Goal: Task Accomplishment & Management: Complete application form

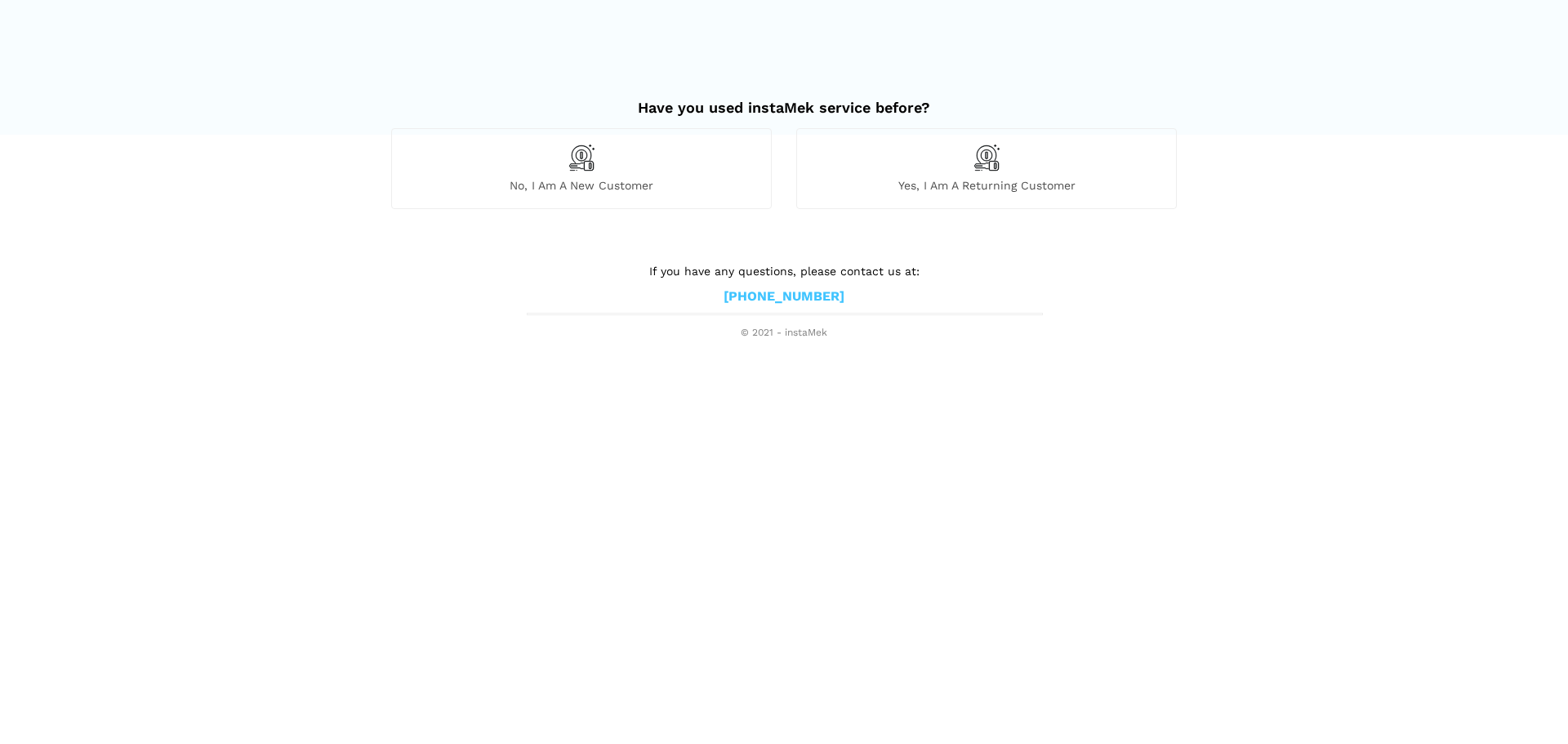
click at [1002, 177] on div "Yes, I am a returning customer" at bounding box center [986, 168] width 380 height 80
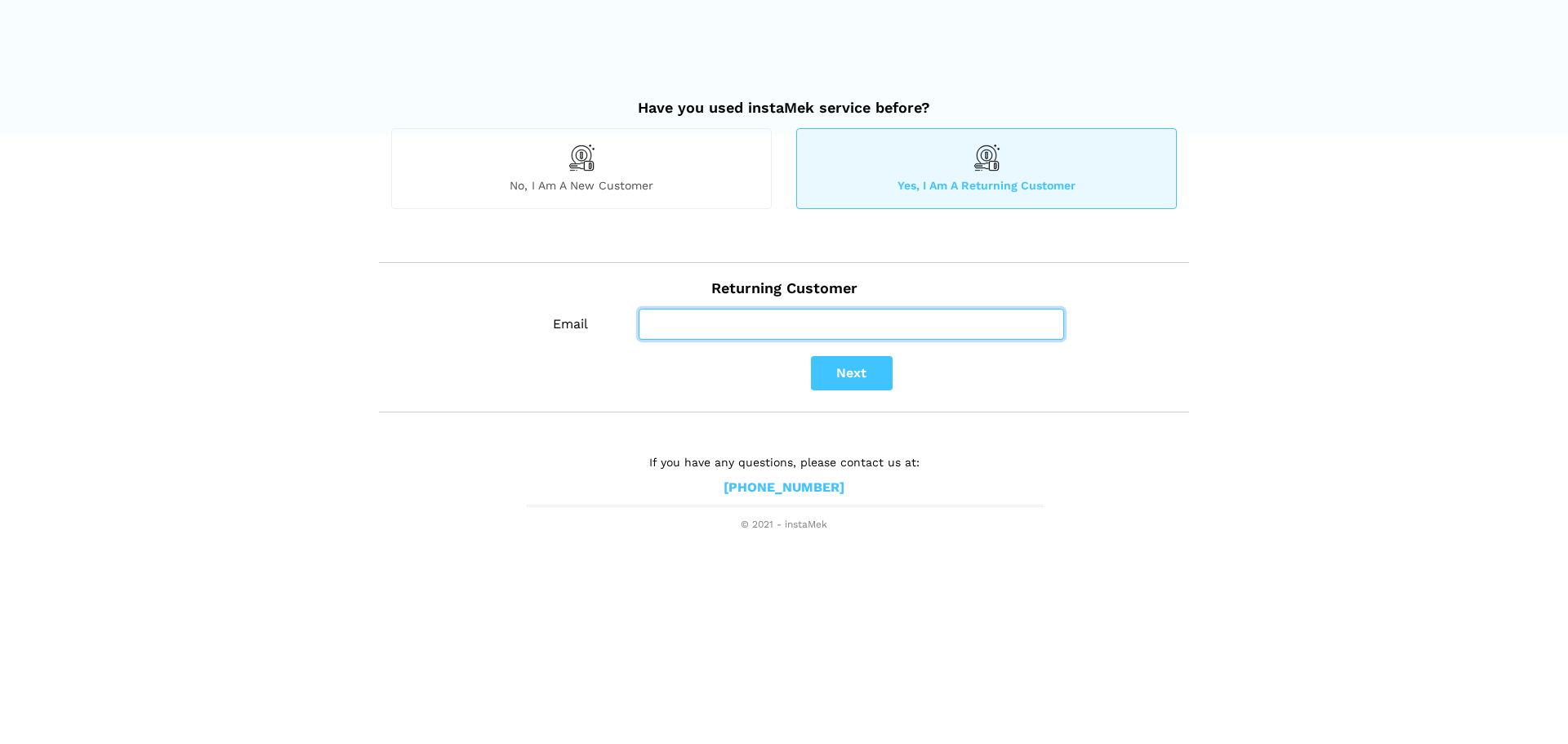
click at [722, 310] on input "Email" at bounding box center [851, 323] width 426 height 31
click at [723, 326] on input "Email" at bounding box center [851, 323] width 426 height 31
type input "skakkar52@hotmail.com"
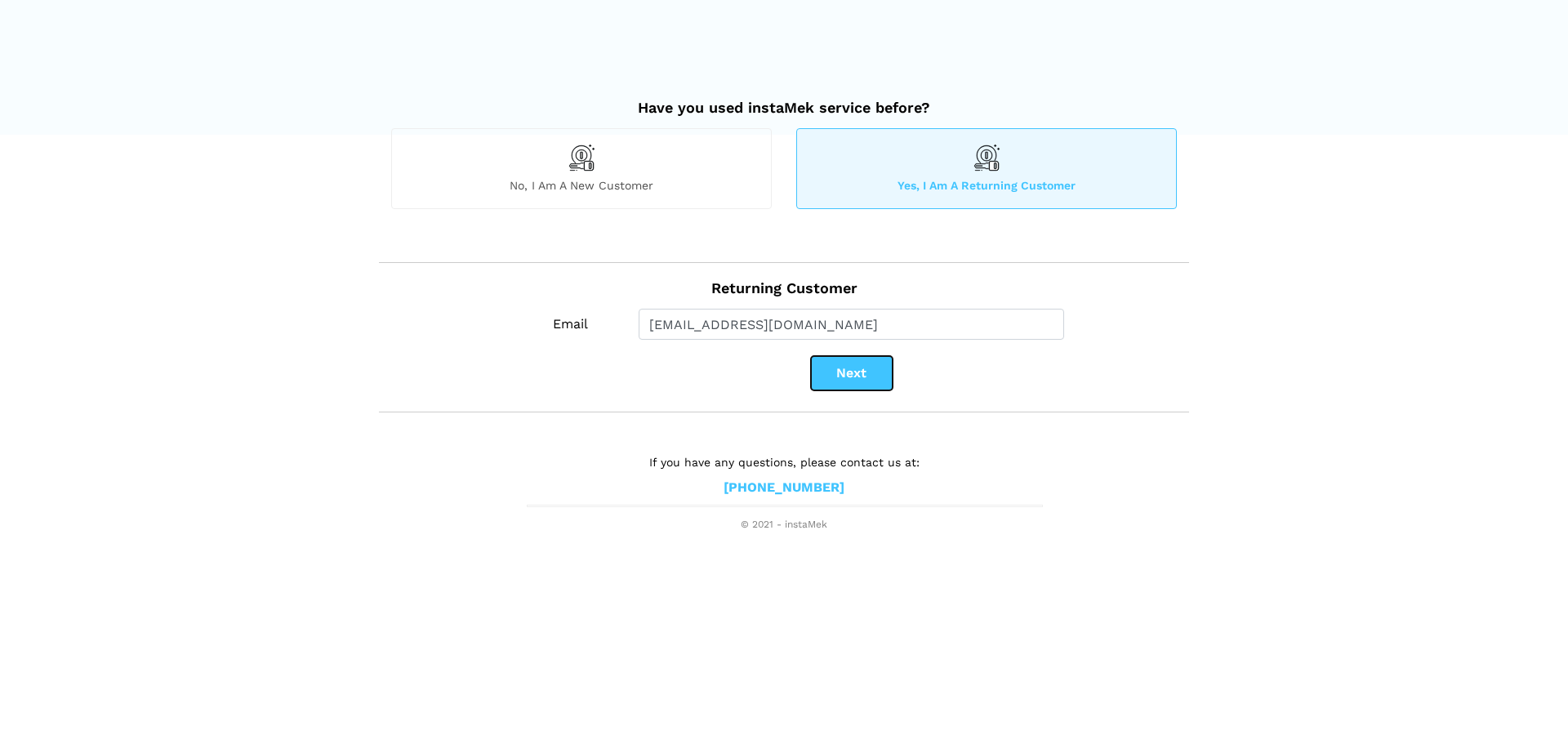
click at [854, 387] on button "Next" at bounding box center [852, 373] width 81 height 34
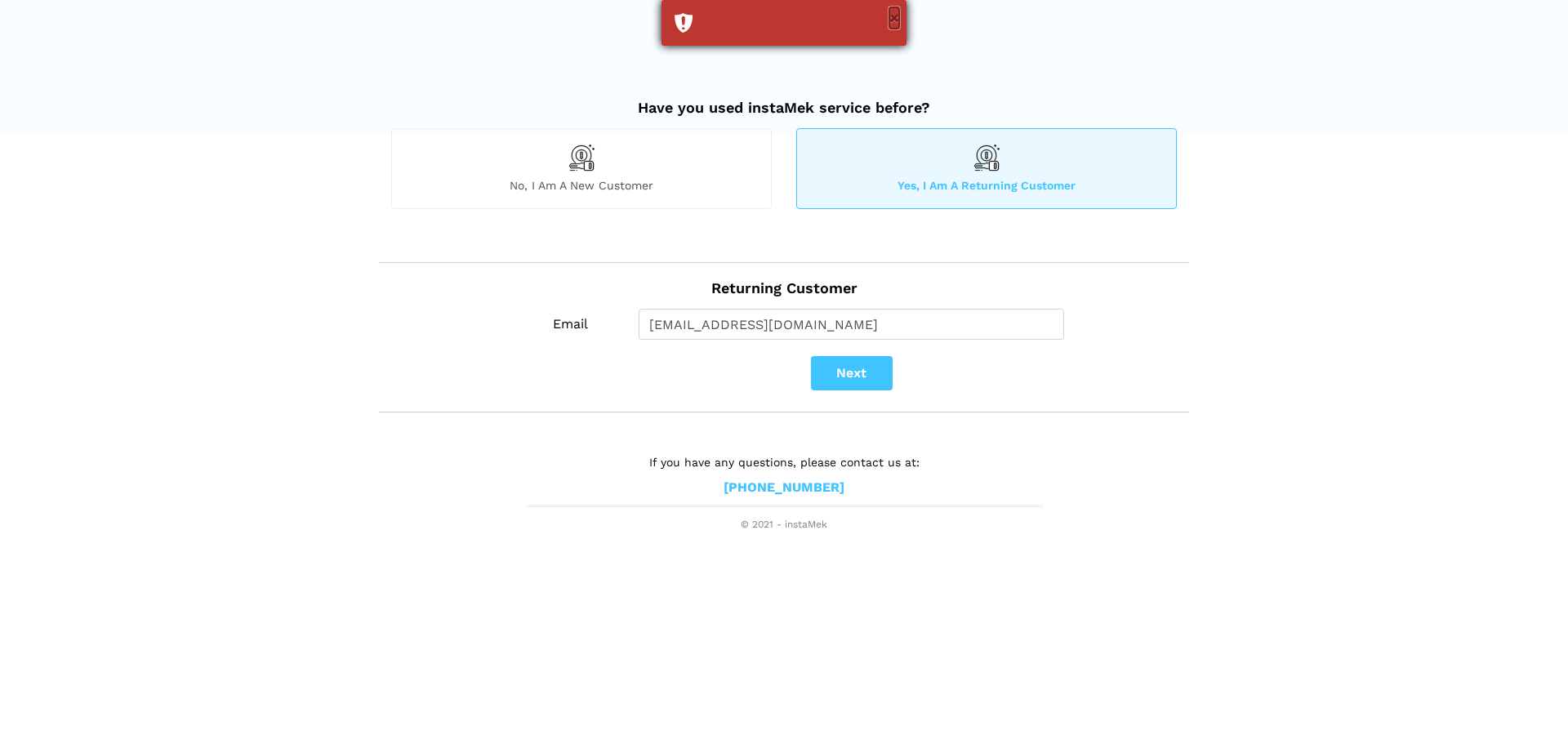
click at [898, 10] on button "×" at bounding box center [895, 18] width 9 height 21
click at [550, 182] on span "No, I am a new customer" at bounding box center [582, 185] width 379 height 15
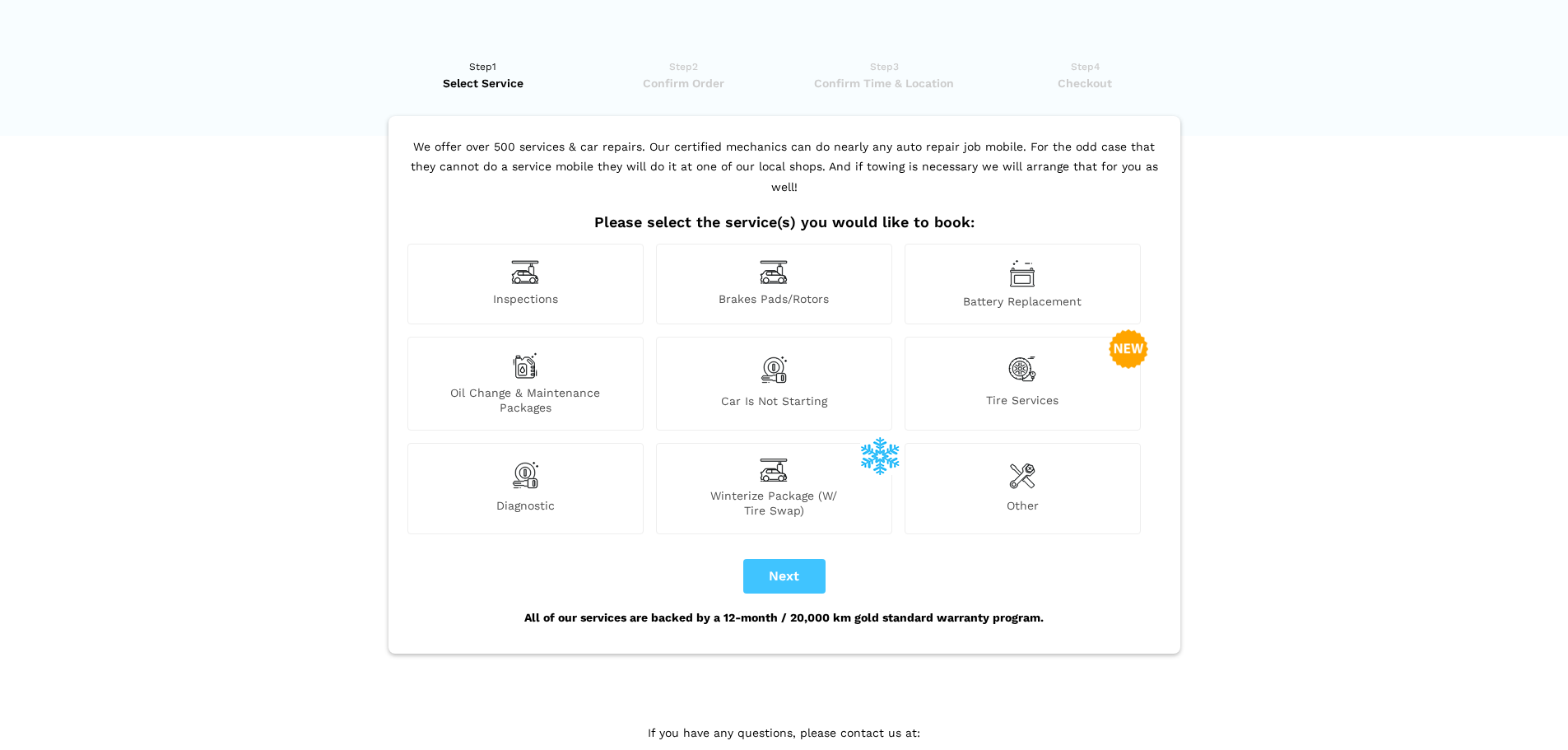
click at [1024, 458] on img at bounding box center [1023, 475] width 27 height 33
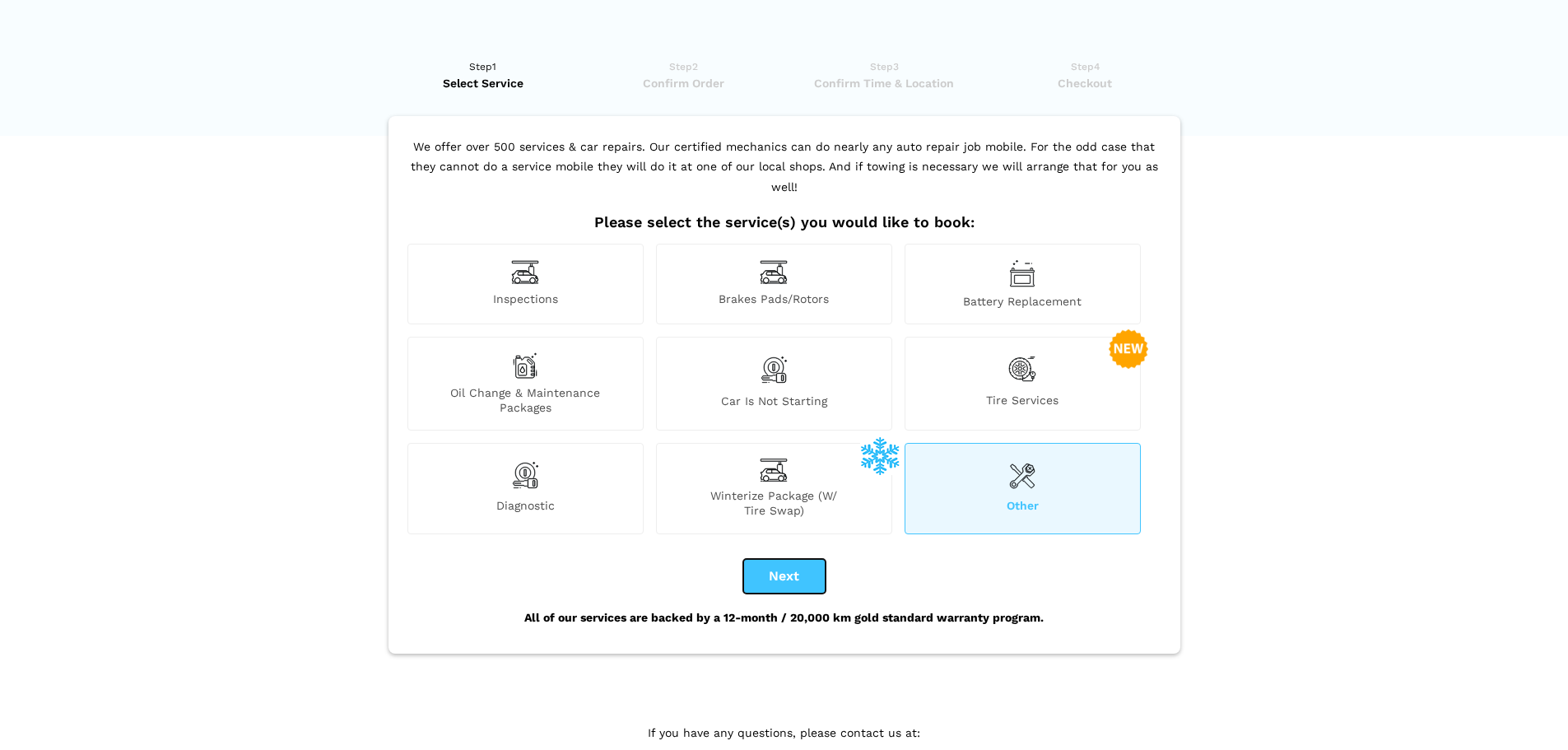
click at [779, 559] on button "Next" at bounding box center [784, 576] width 82 height 34
checkbox input "true"
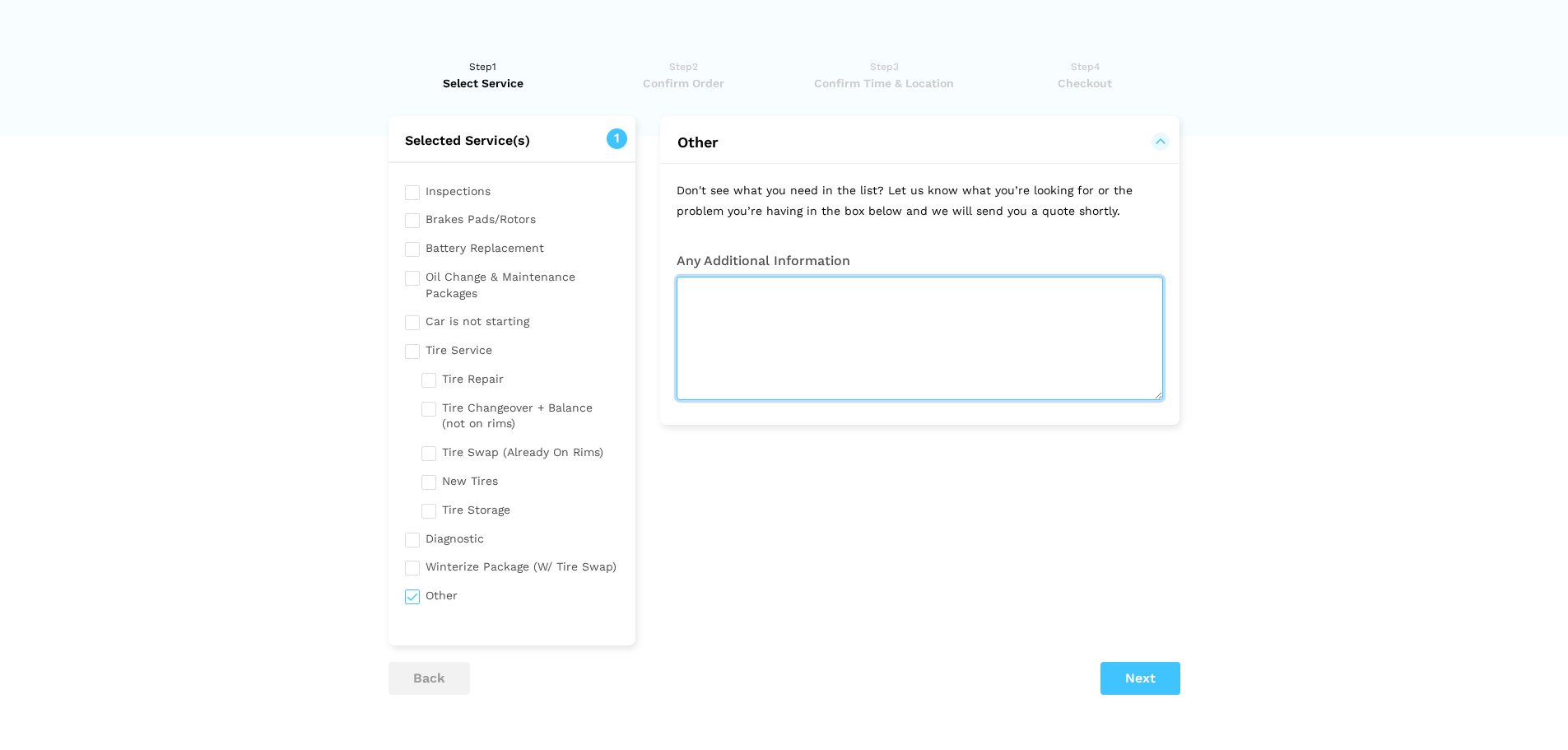
click at [752, 294] on textarea at bounding box center [920, 338] width 486 height 124
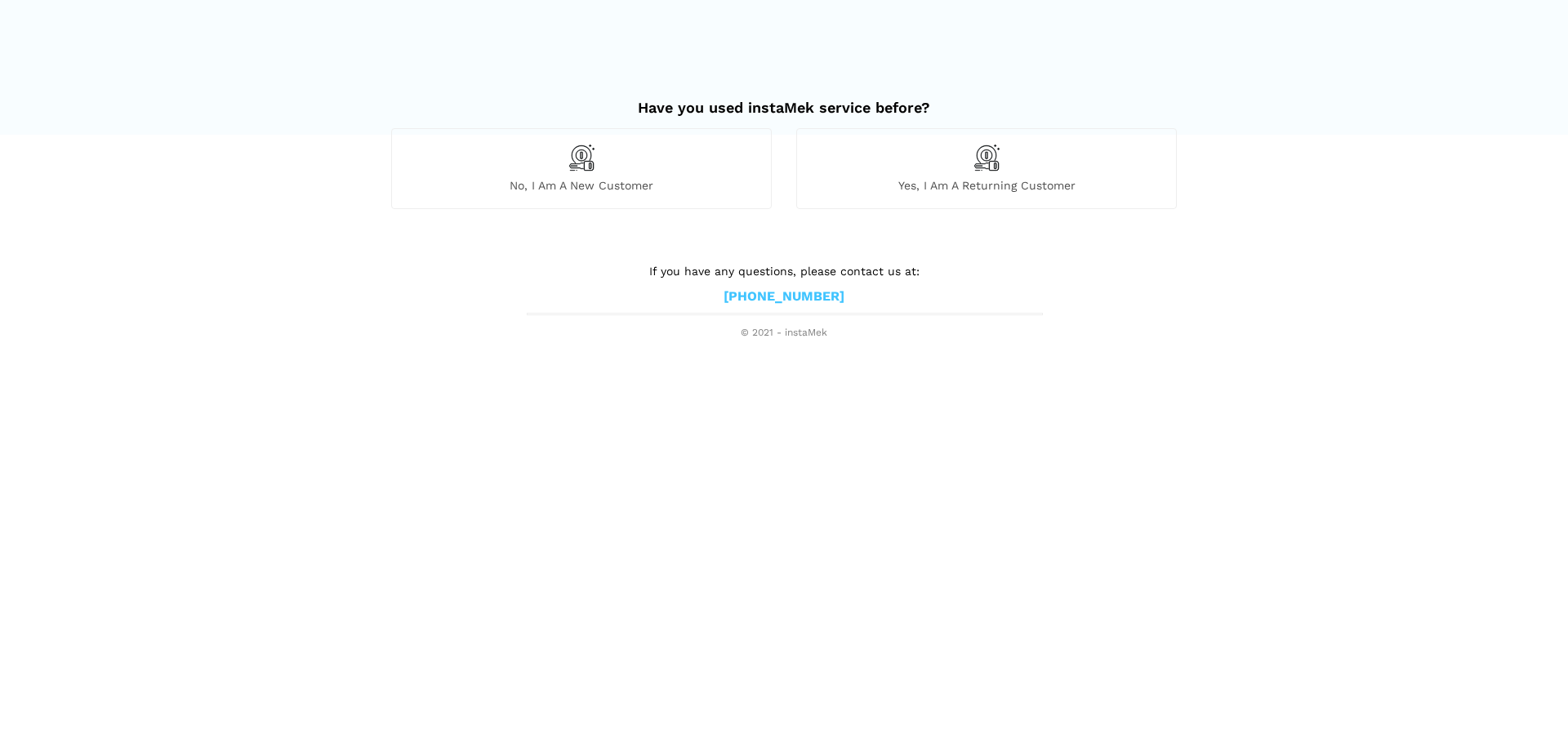
click at [568, 182] on span "No, I am a new customer" at bounding box center [582, 185] width 379 height 15
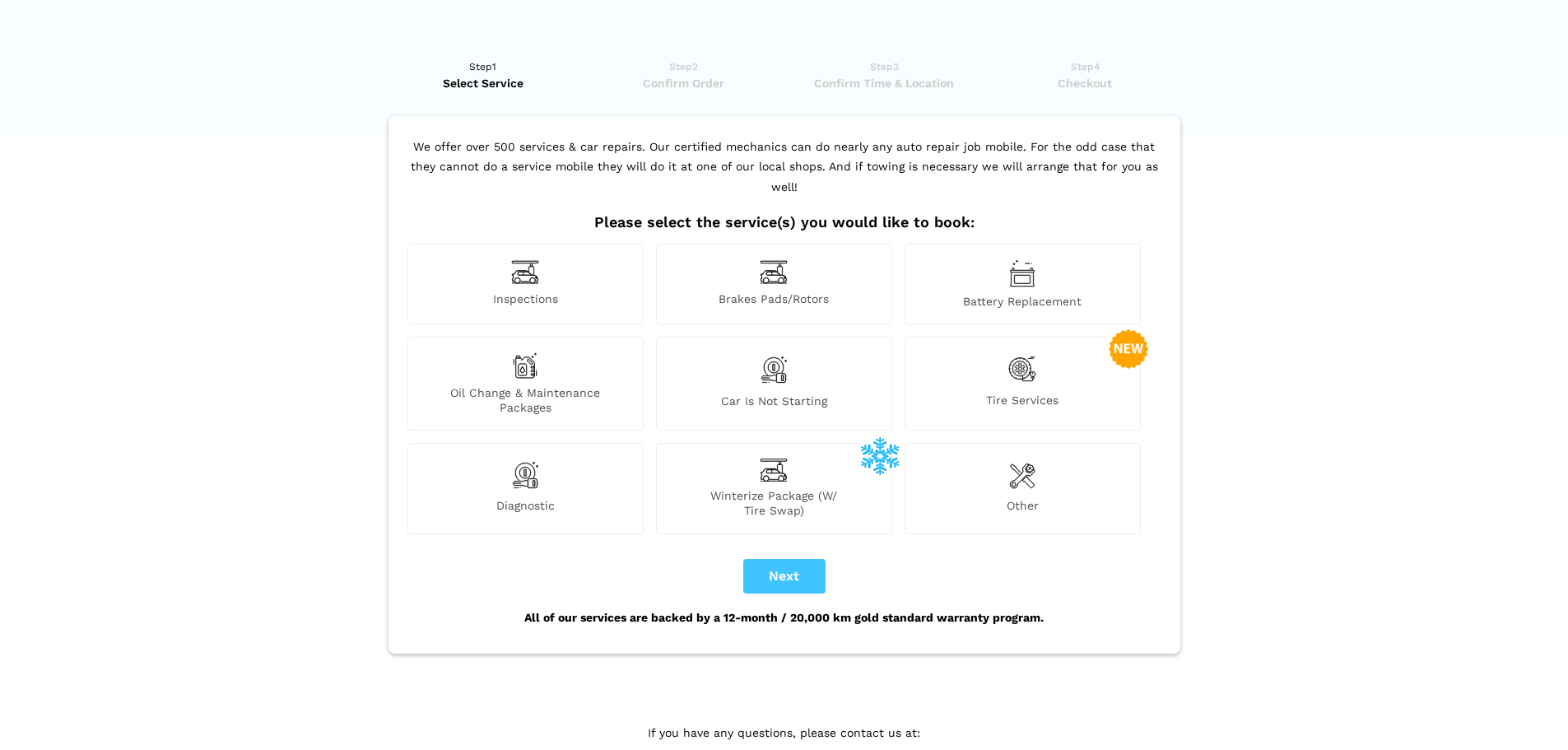
click at [1028, 459] on img at bounding box center [1023, 475] width 27 height 33
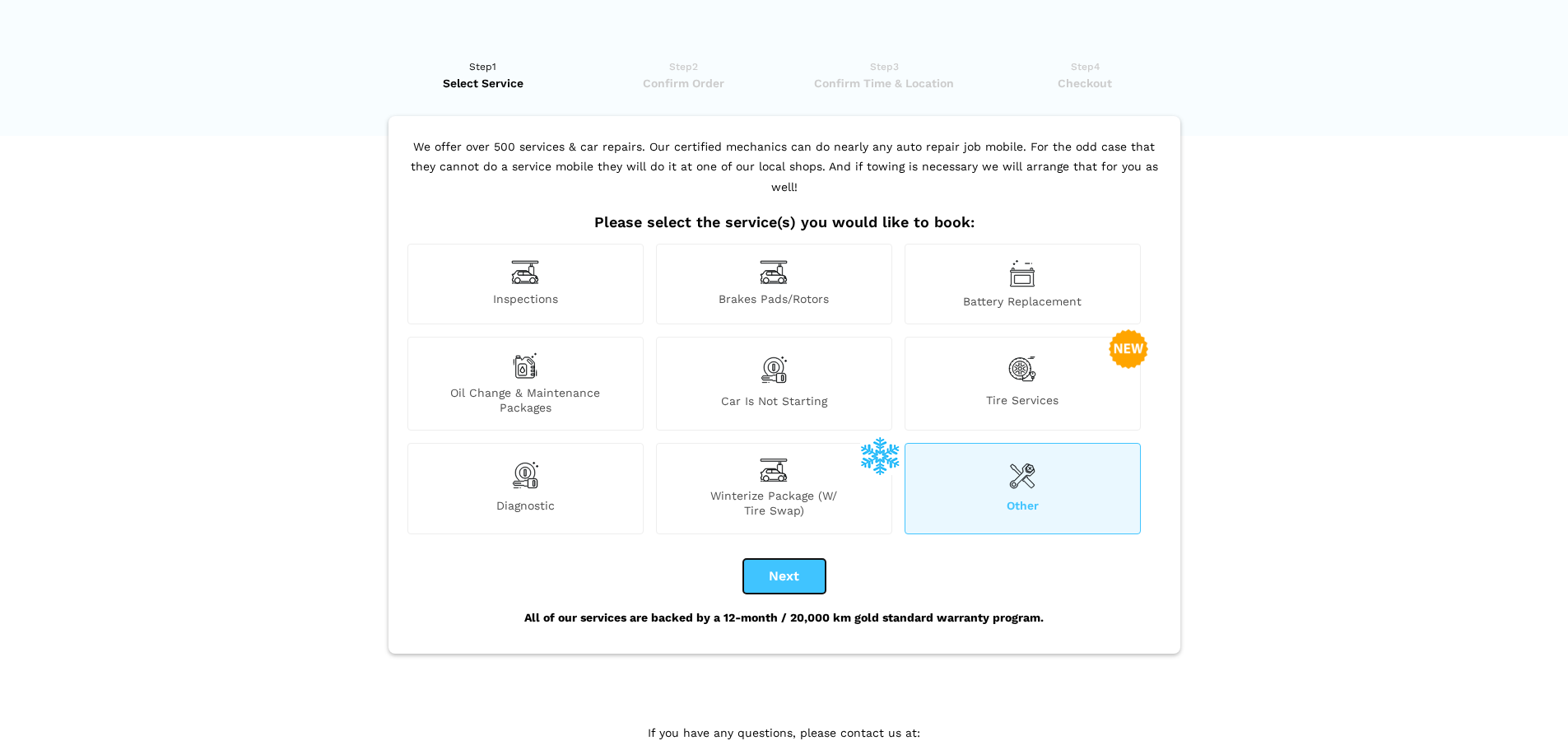
click at [790, 560] on button "Next" at bounding box center [784, 576] width 82 height 34
checkbox input "true"
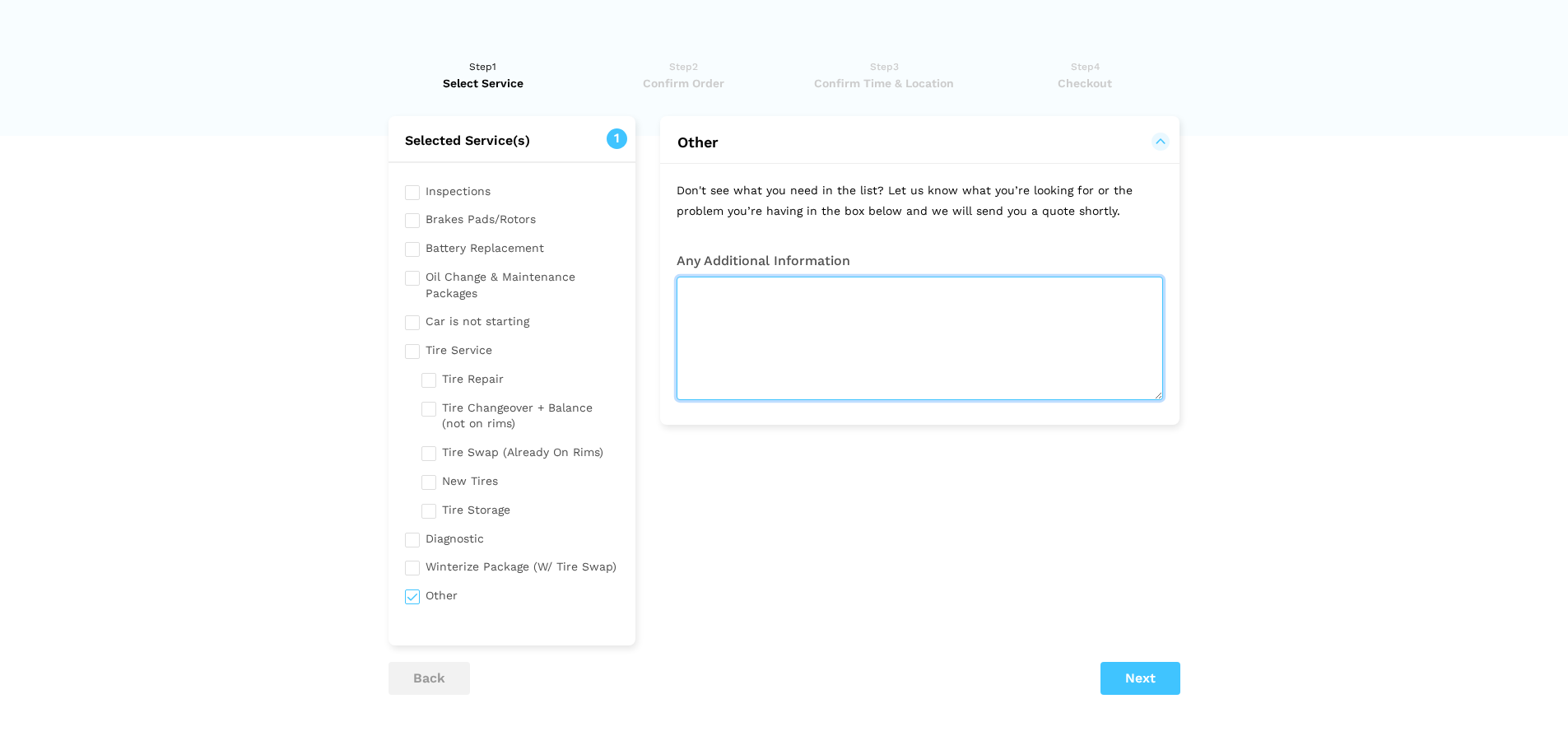
click at [843, 329] on textarea at bounding box center [920, 338] width 486 height 124
type textarea "Replace serpentine belt in [DATE] BMW"
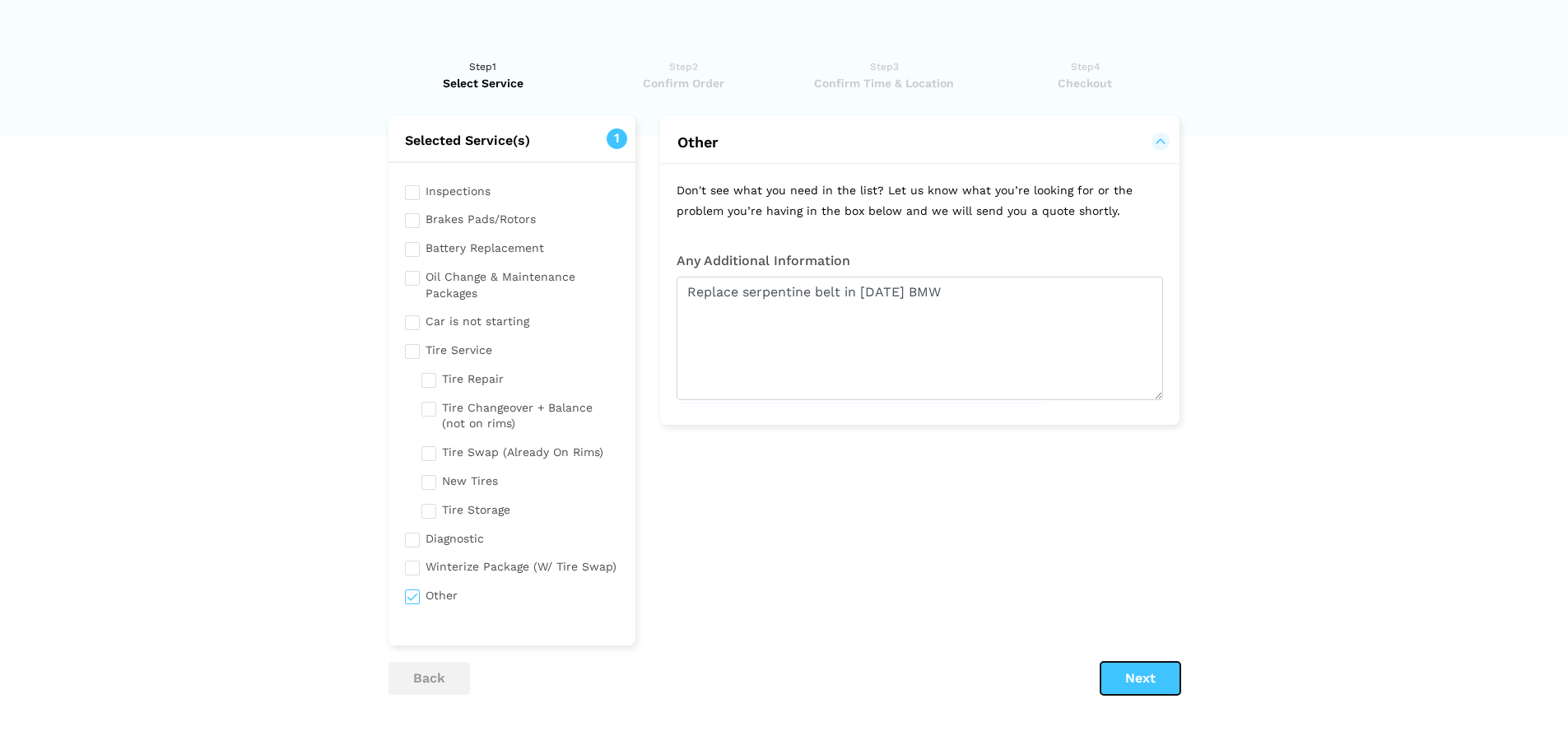
click at [1156, 678] on button "Next" at bounding box center [1141, 678] width 80 height 33
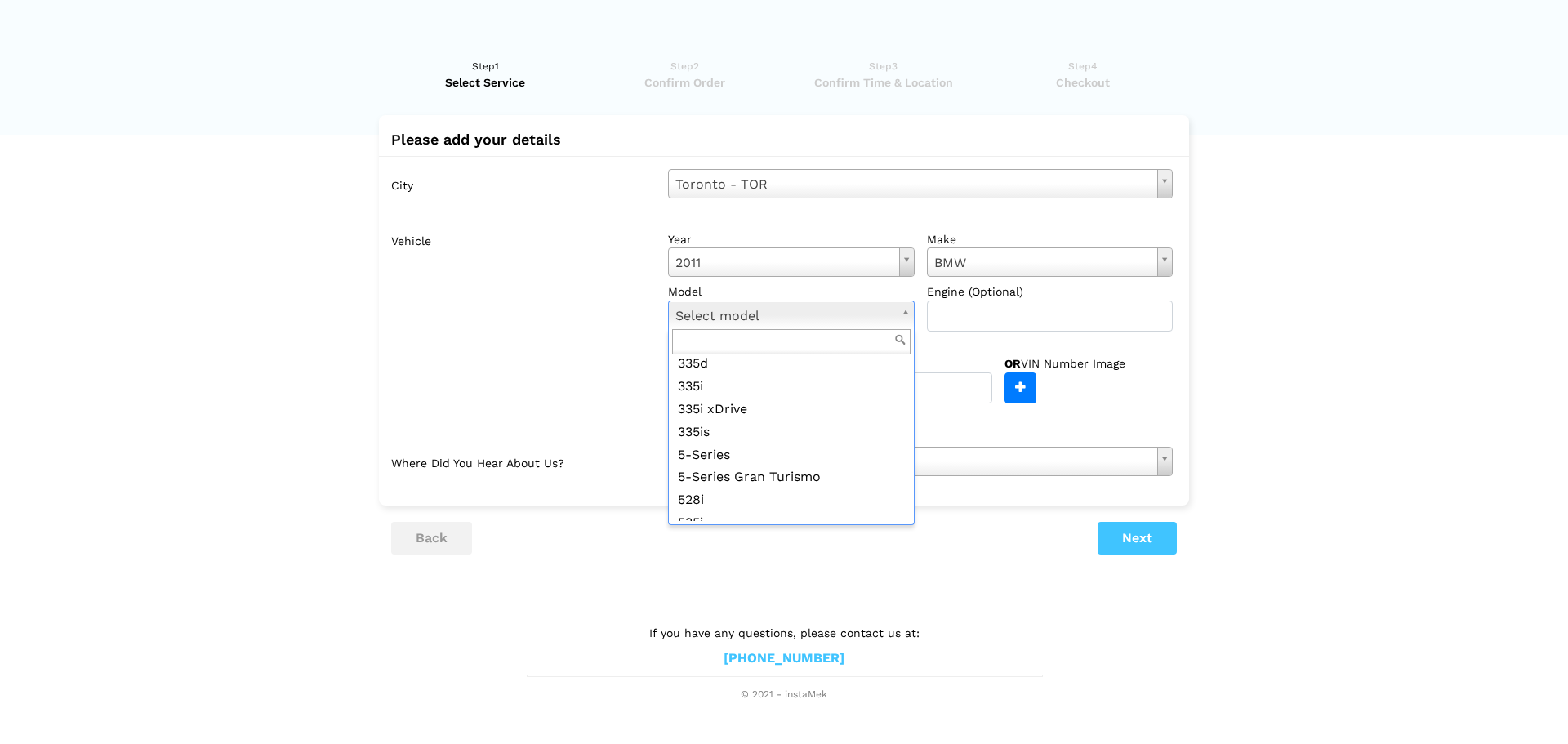
scroll to position [326, 0]
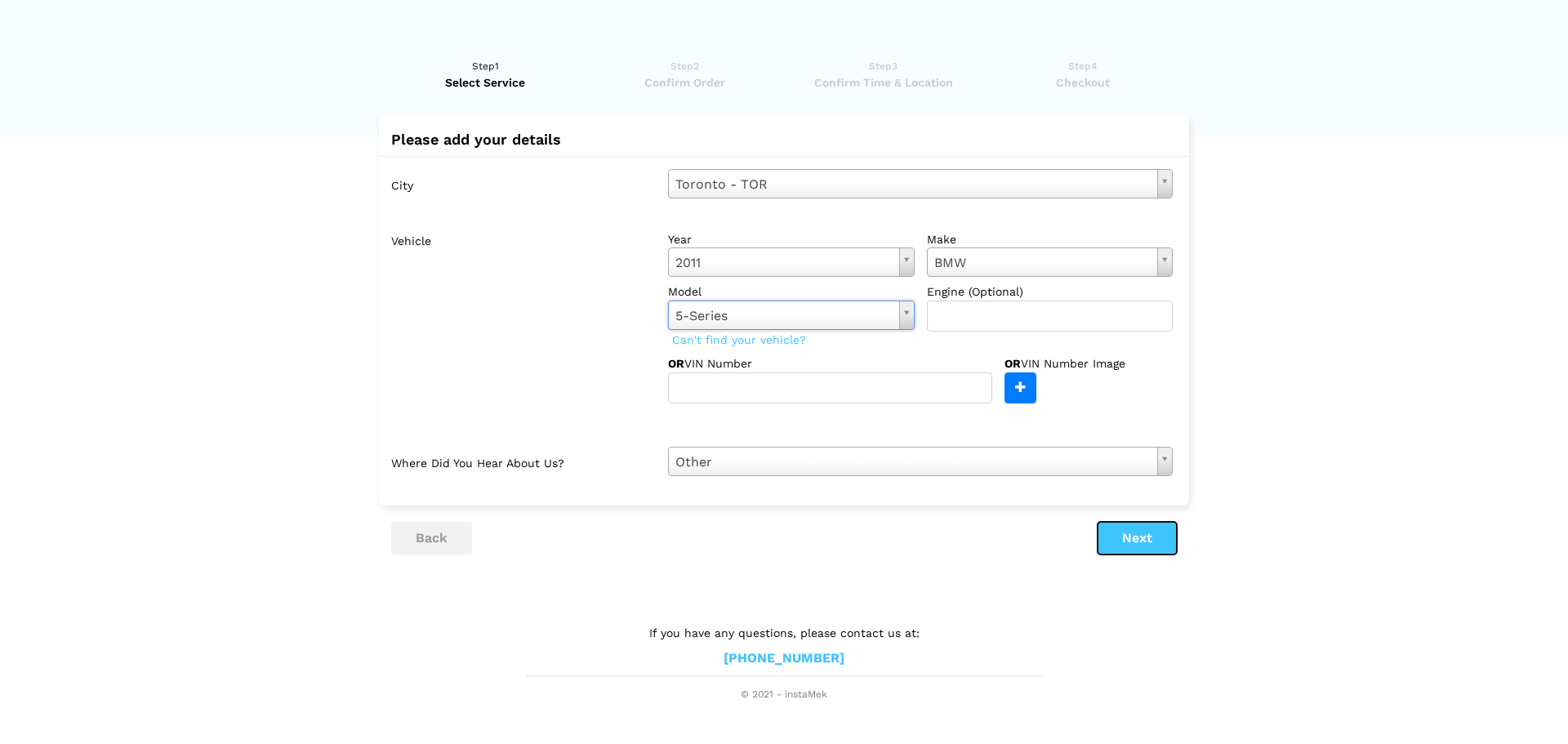
click at [1157, 544] on button "Next" at bounding box center [1138, 538] width 79 height 33
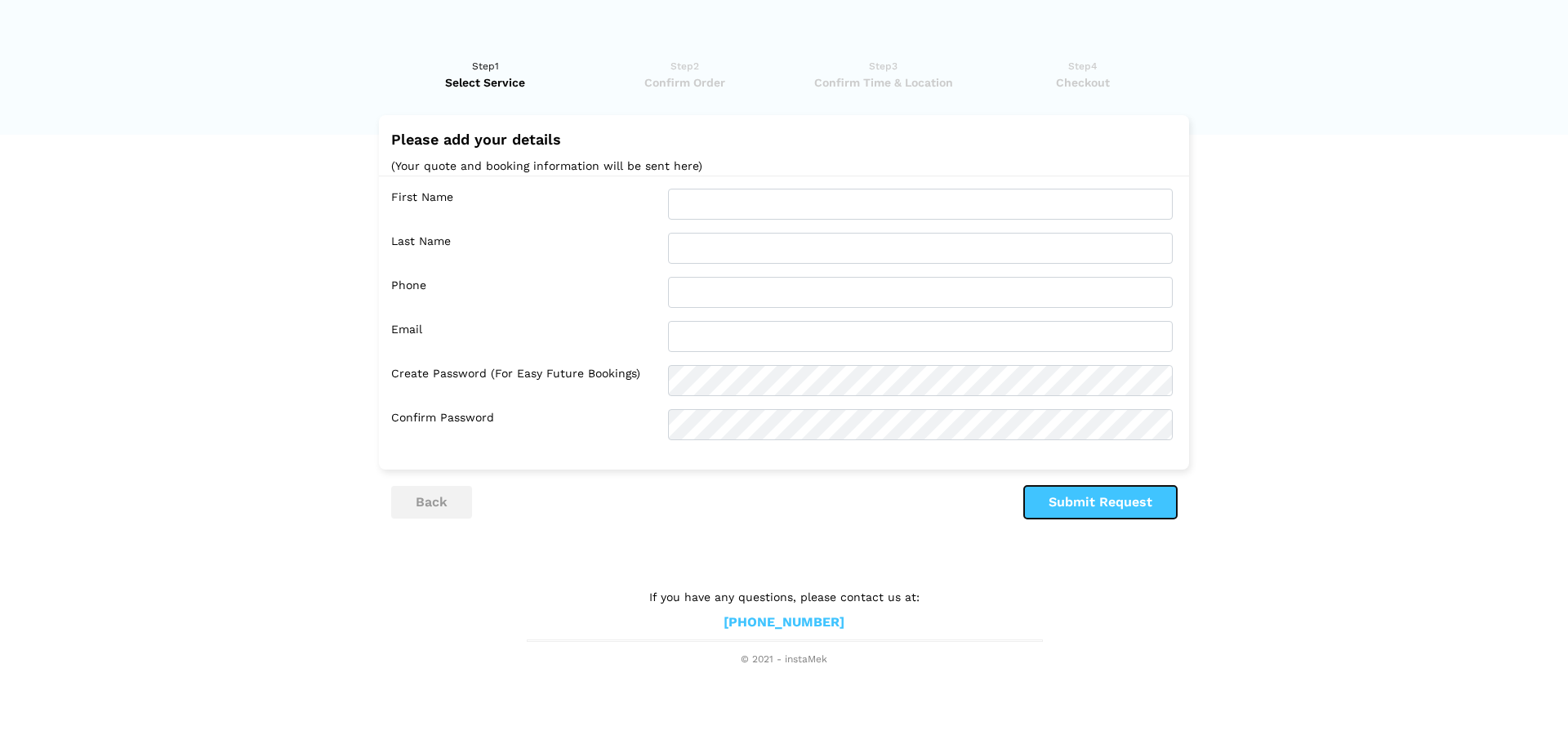
click at [1112, 510] on button "Submit Request" at bounding box center [1101, 502] width 153 height 33
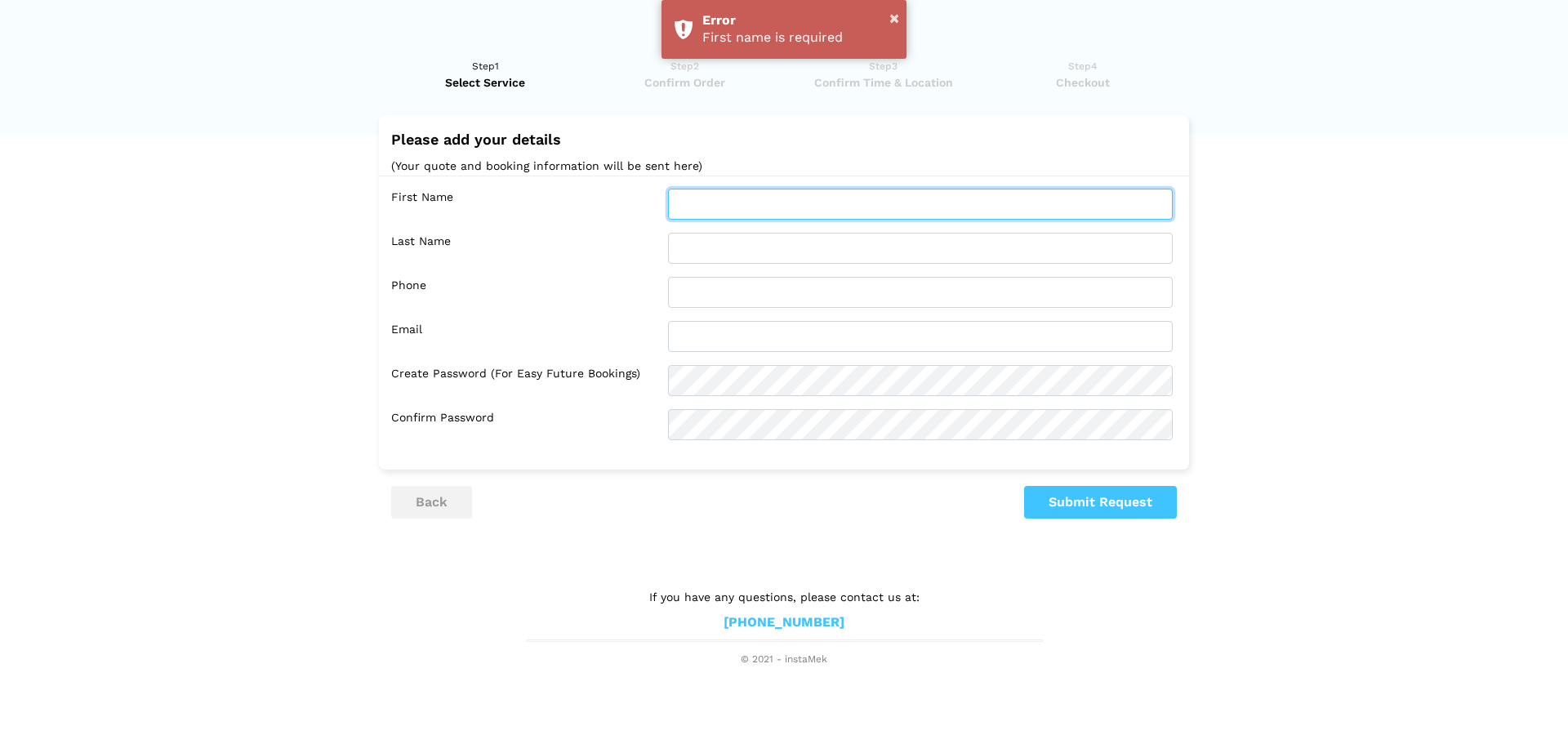
click at [680, 198] on input "text" at bounding box center [920, 204] width 505 height 31
type input "i"
type input "Sid"
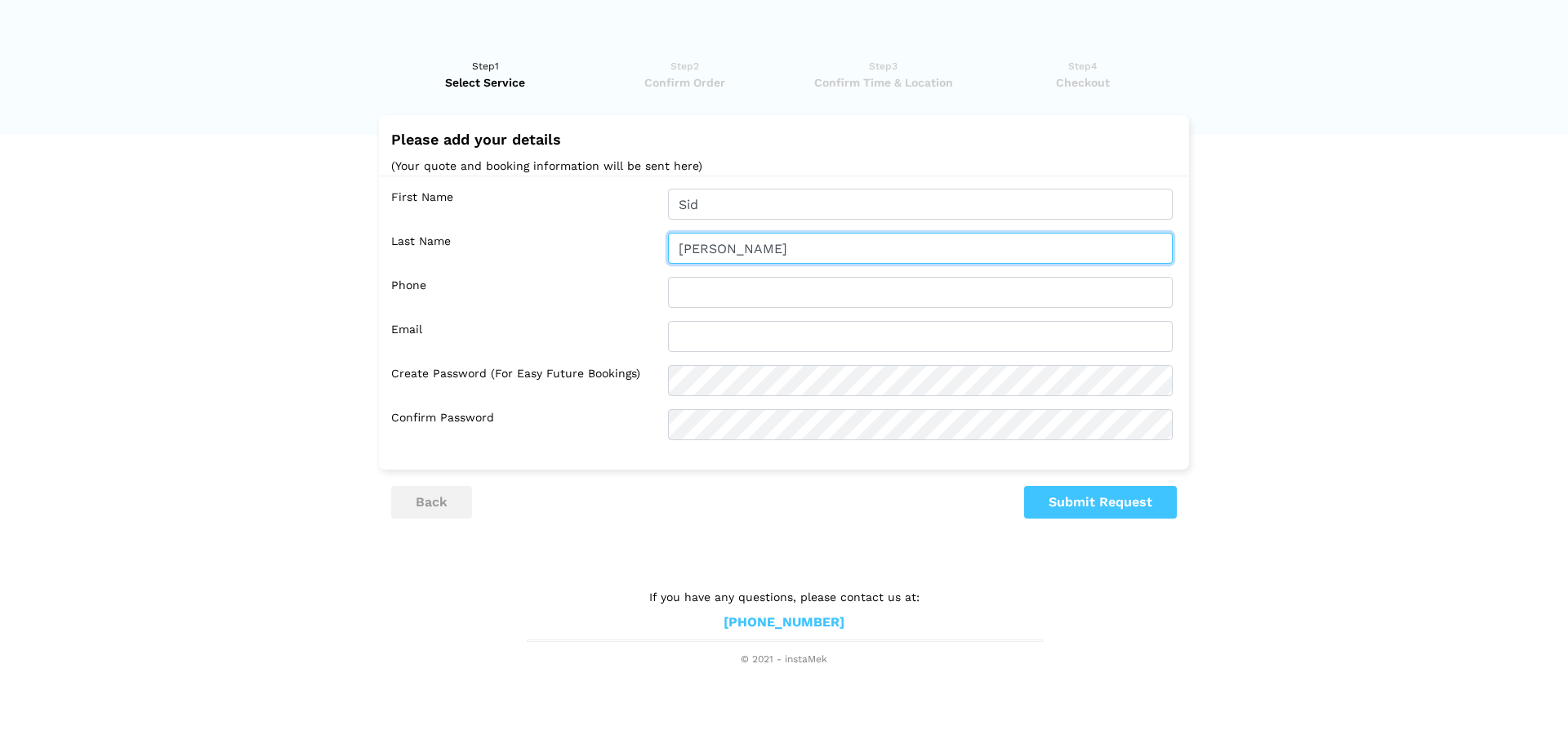
type input "[PERSON_NAME]"
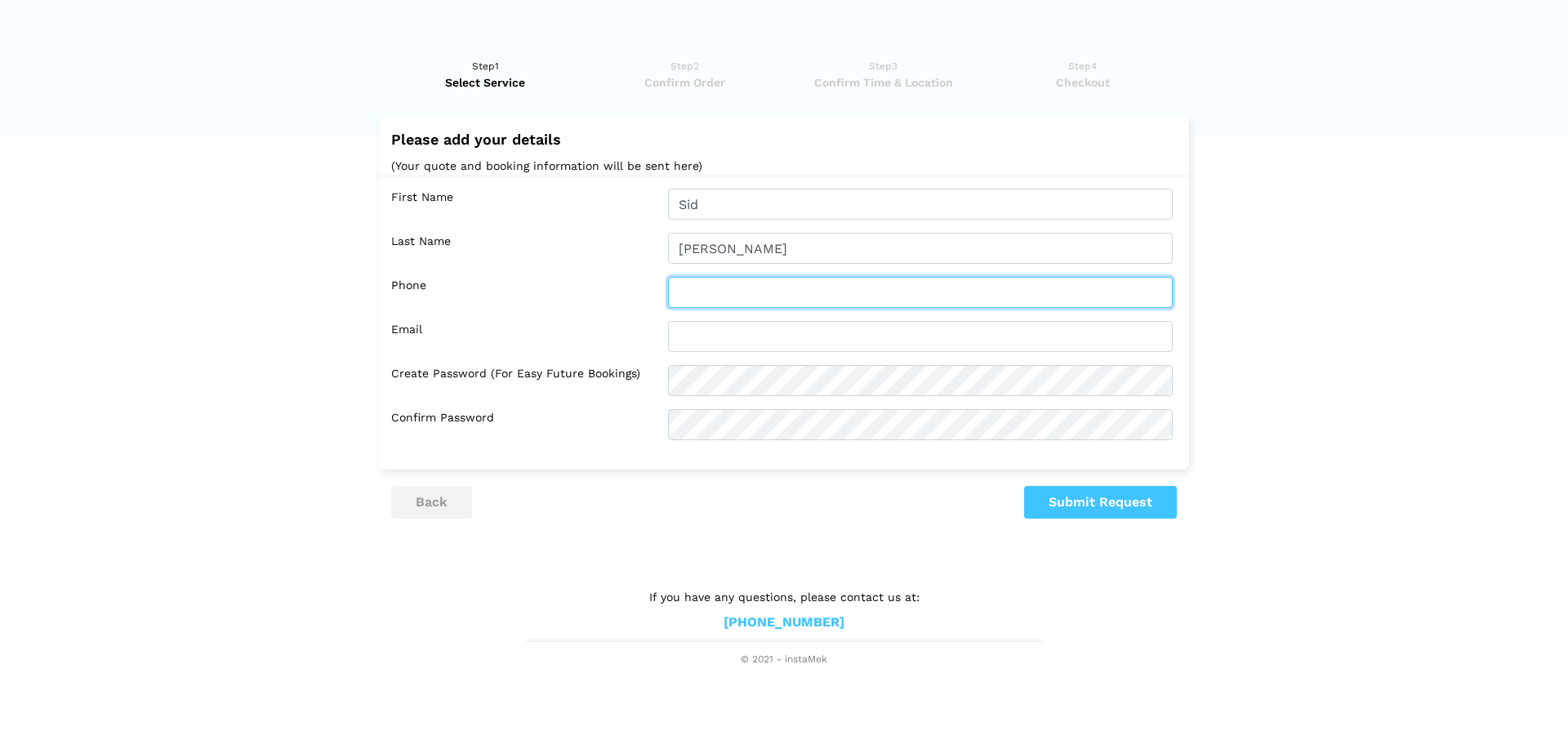
click at [708, 293] on input "text" at bounding box center [920, 292] width 505 height 31
type input "6479893848"
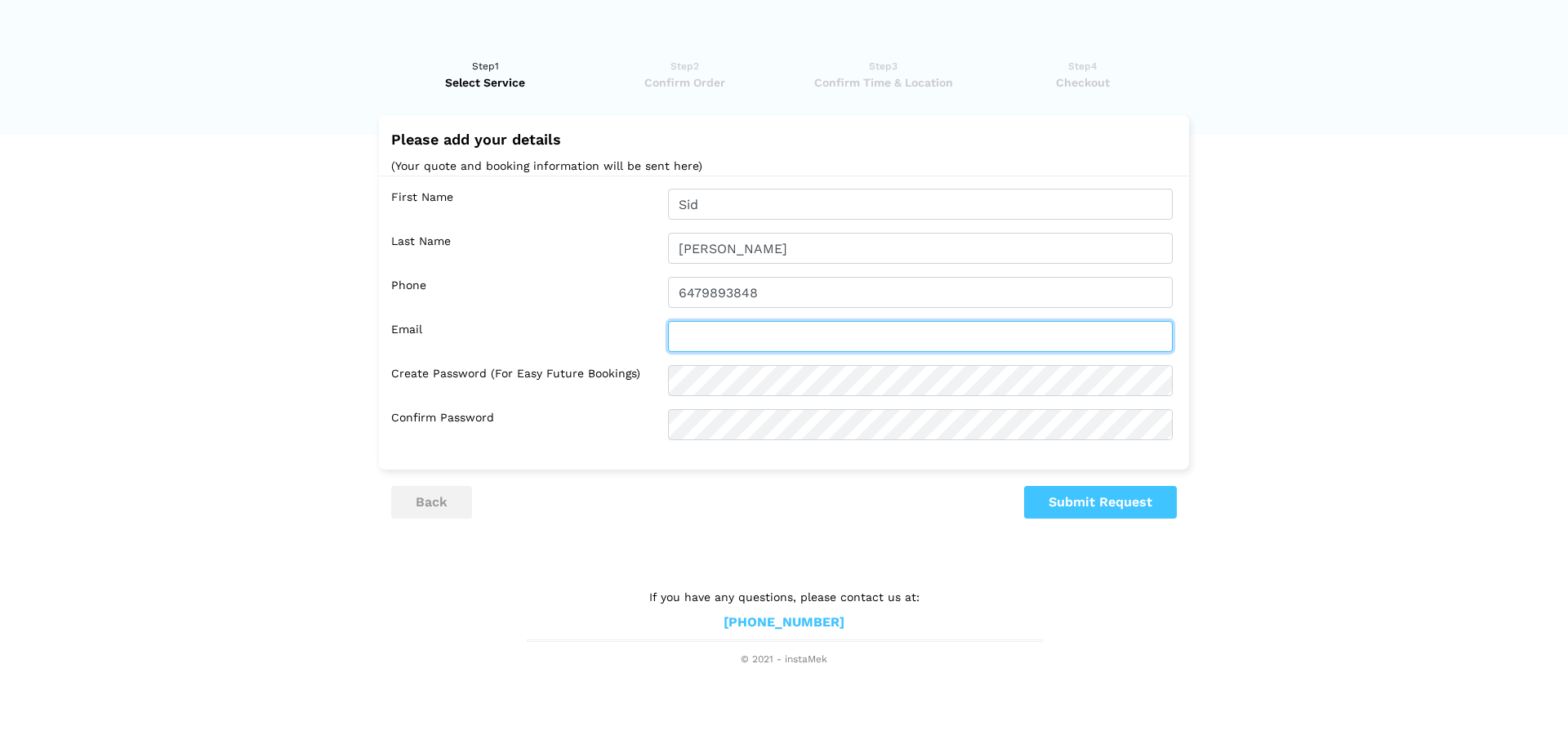
click at [802, 338] on input "text" at bounding box center [920, 336] width 505 height 31
type input "[EMAIL_ADDRESS][DOMAIN_NAME]"
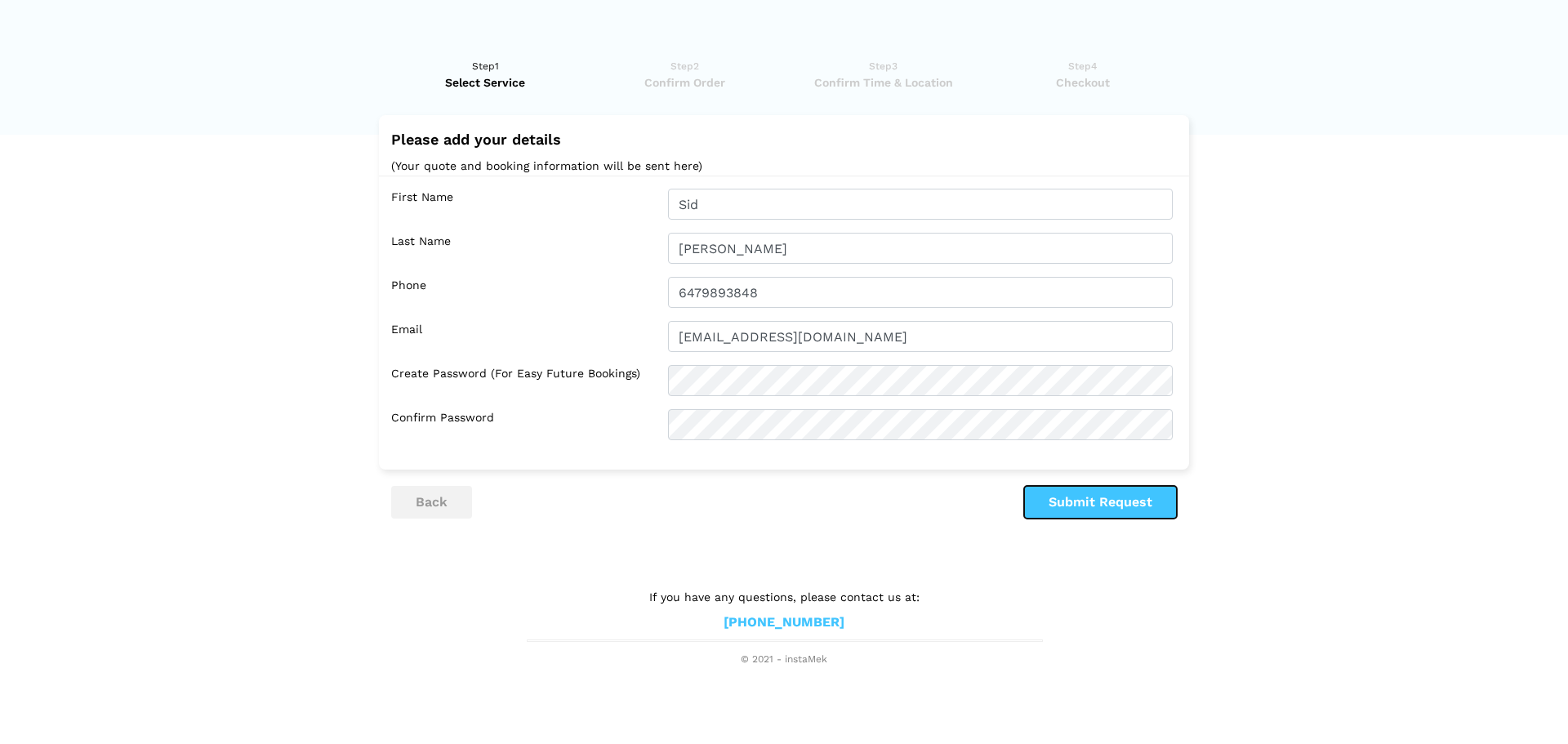
click at [1119, 506] on button "Submit Request" at bounding box center [1101, 502] width 153 height 33
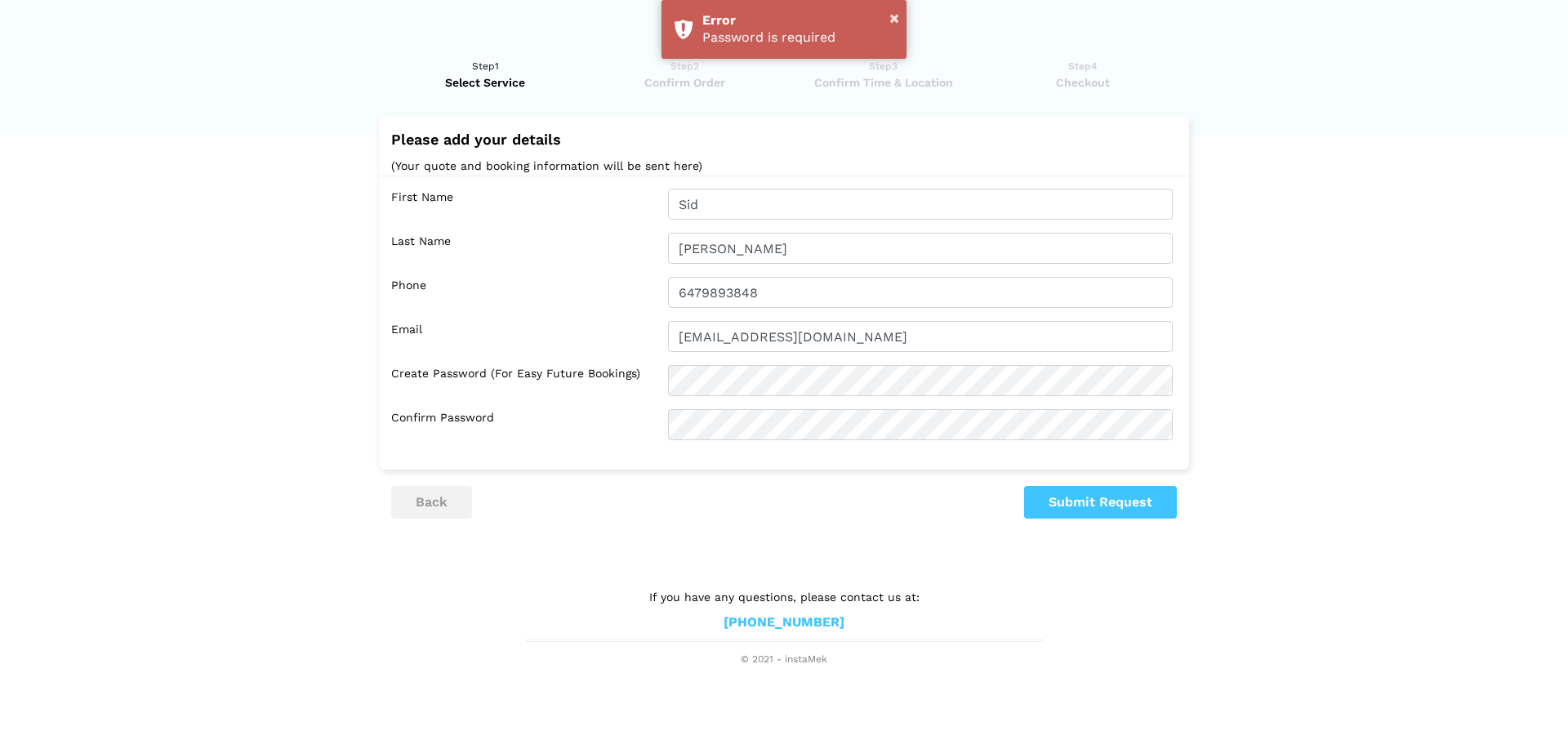
click at [667, 485] on div "Please add your details (Your quote and booking information will be sent here) …" at bounding box center [784, 318] width 786 height 405
click at [894, 19] on button "×" at bounding box center [895, 18] width 9 height 21
click at [743, 620] on link "[PHONE_NUMBER]" at bounding box center [784, 622] width 121 height 17
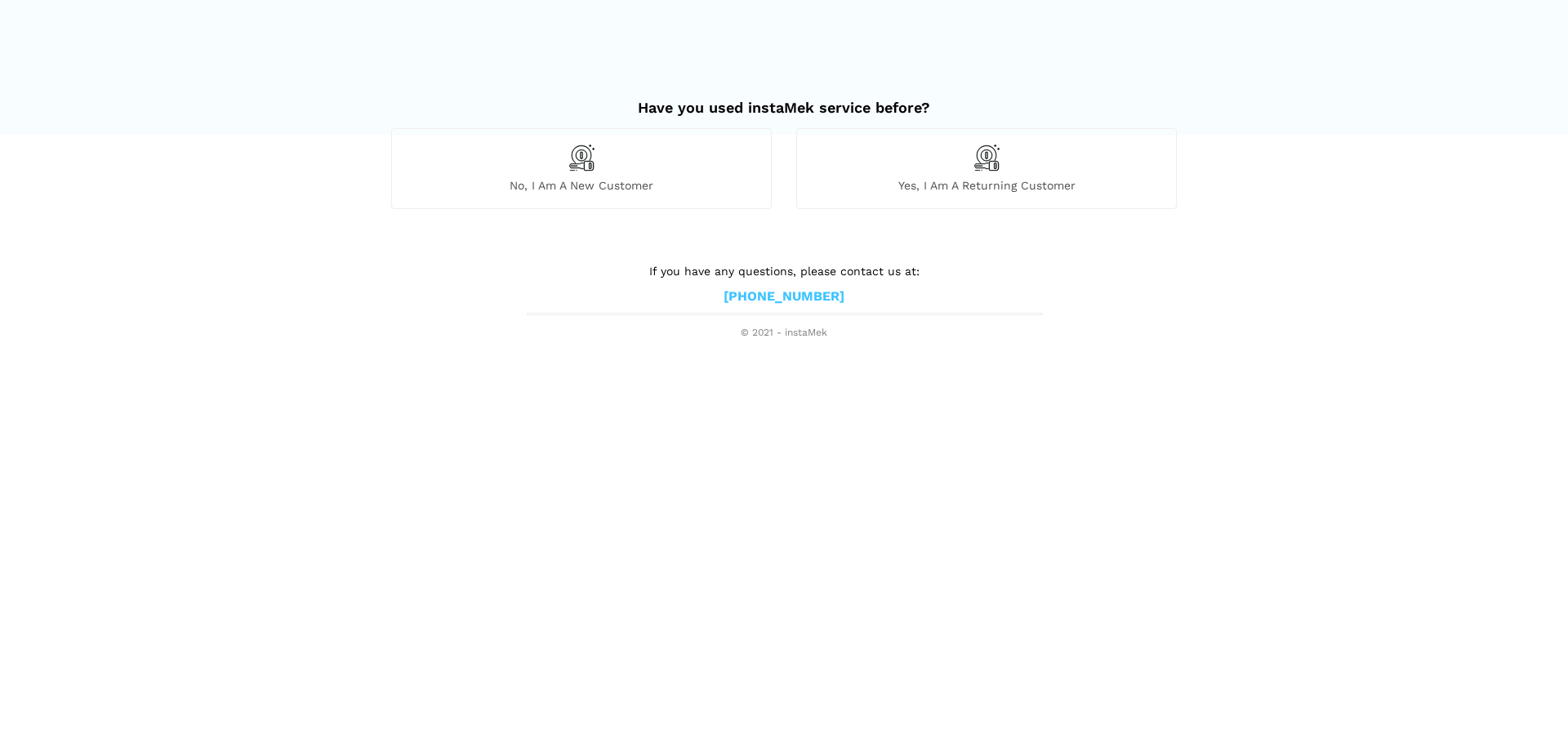
click at [584, 180] on span "No, I am a new customer" at bounding box center [582, 185] width 379 height 15
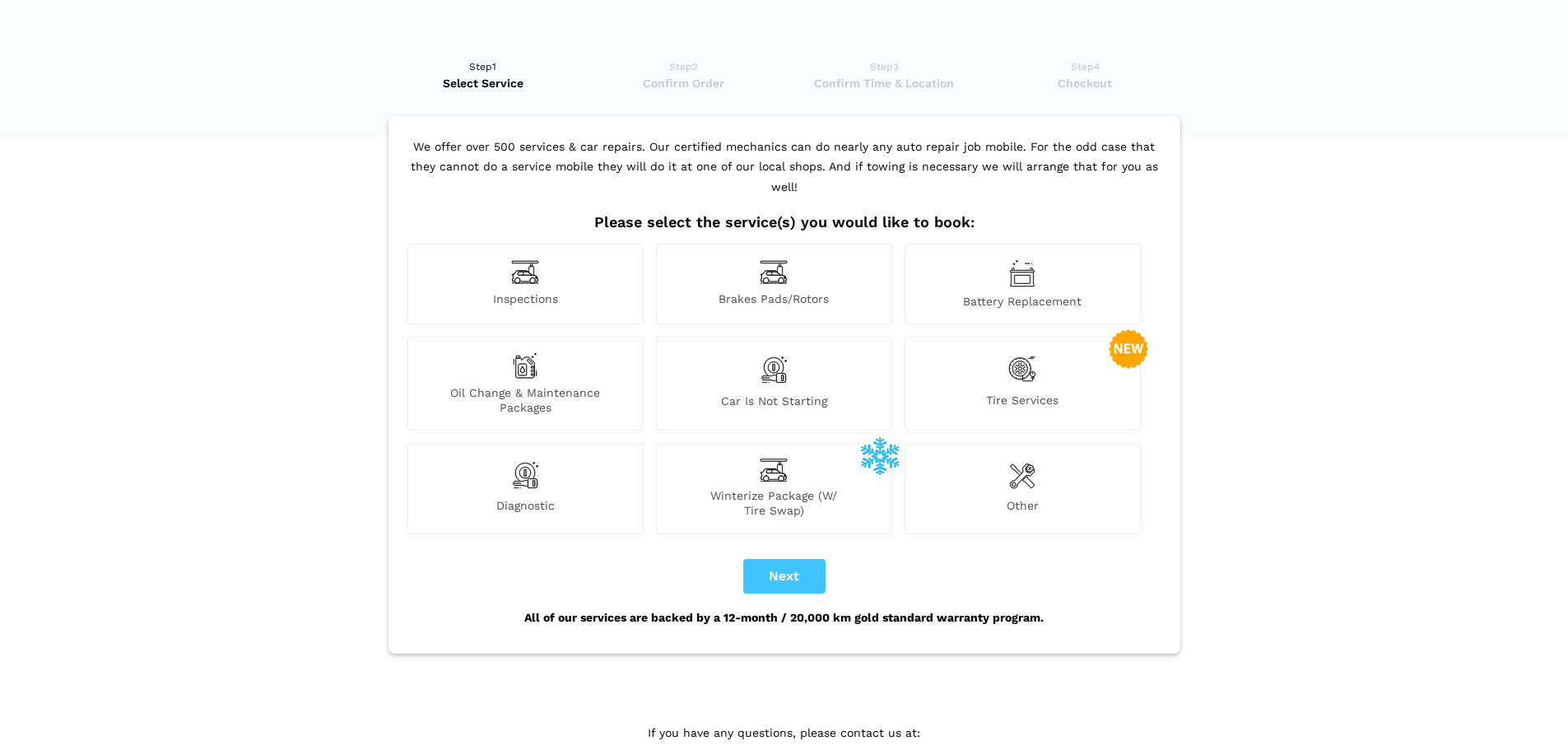
click at [1025, 473] on div "Other" at bounding box center [1023, 488] width 236 height 91
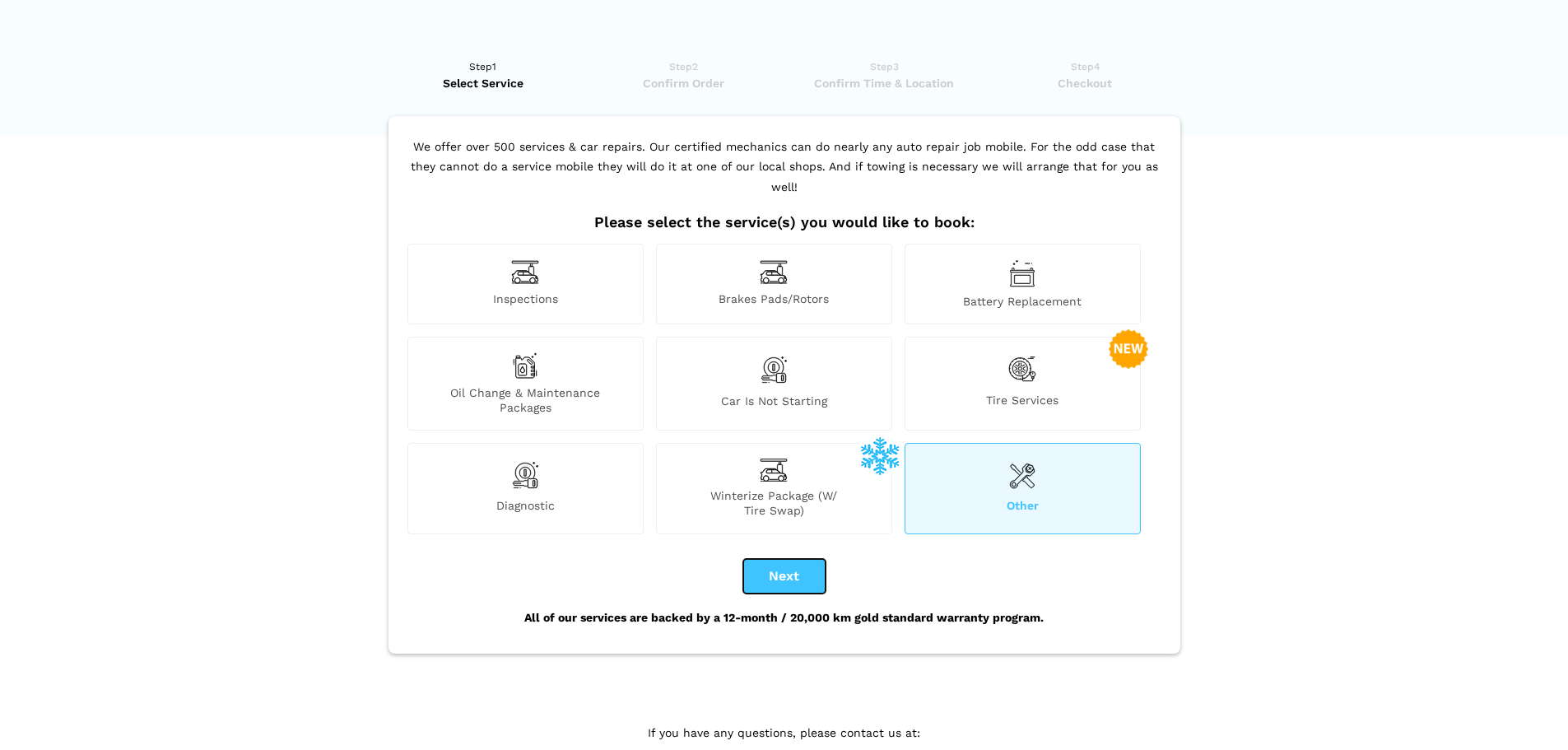
click at [818, 558] on button "Next" at bounding box center [784, 576] width 82 height 34
checkbox input "true"
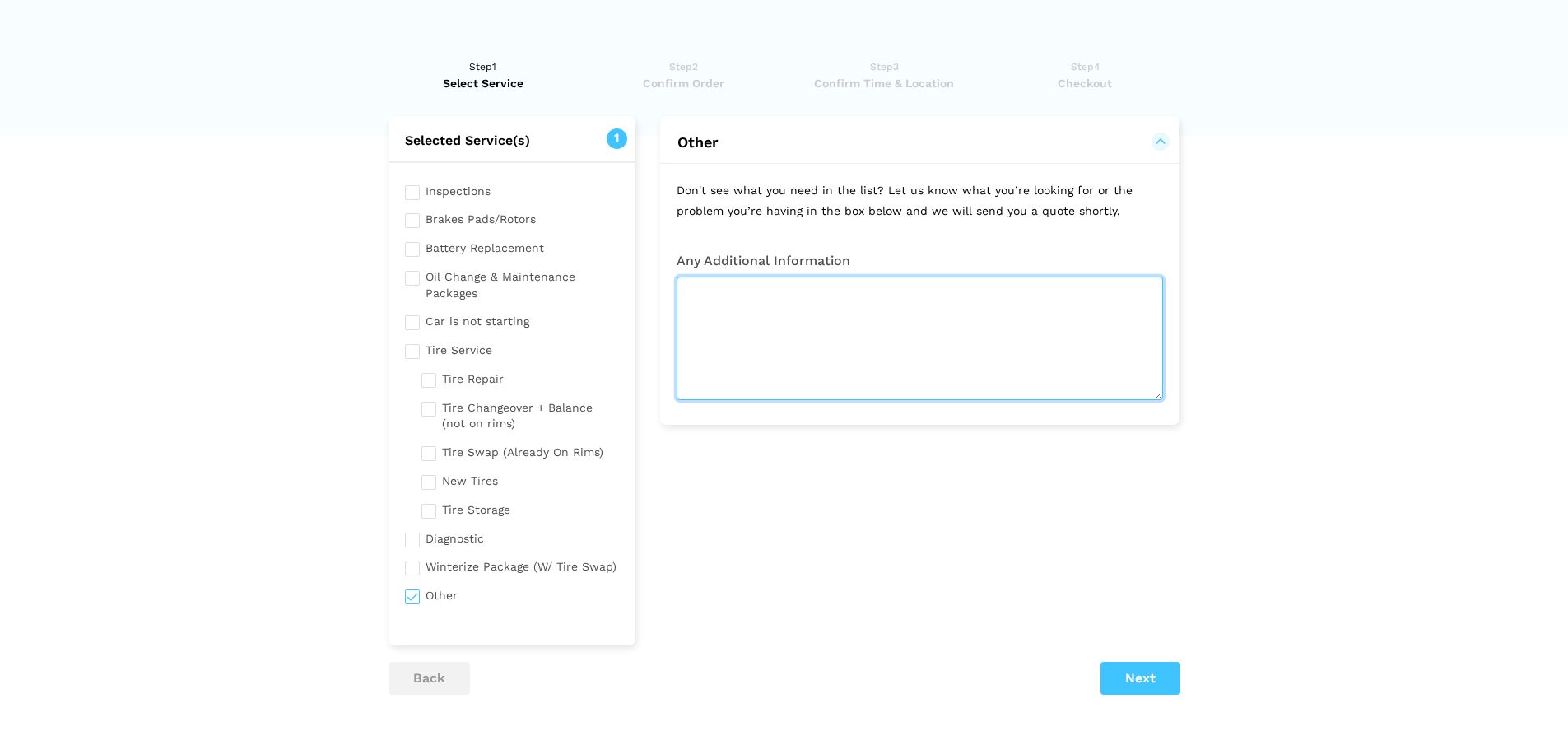
click at [716, 322] on textarea at bounding box center [920, 338] width 486 height 124
paste textarea "Replace serpentine belt in [DATE] BMW"
type textarea "Replace serpentine belt in [DATE] BMW"
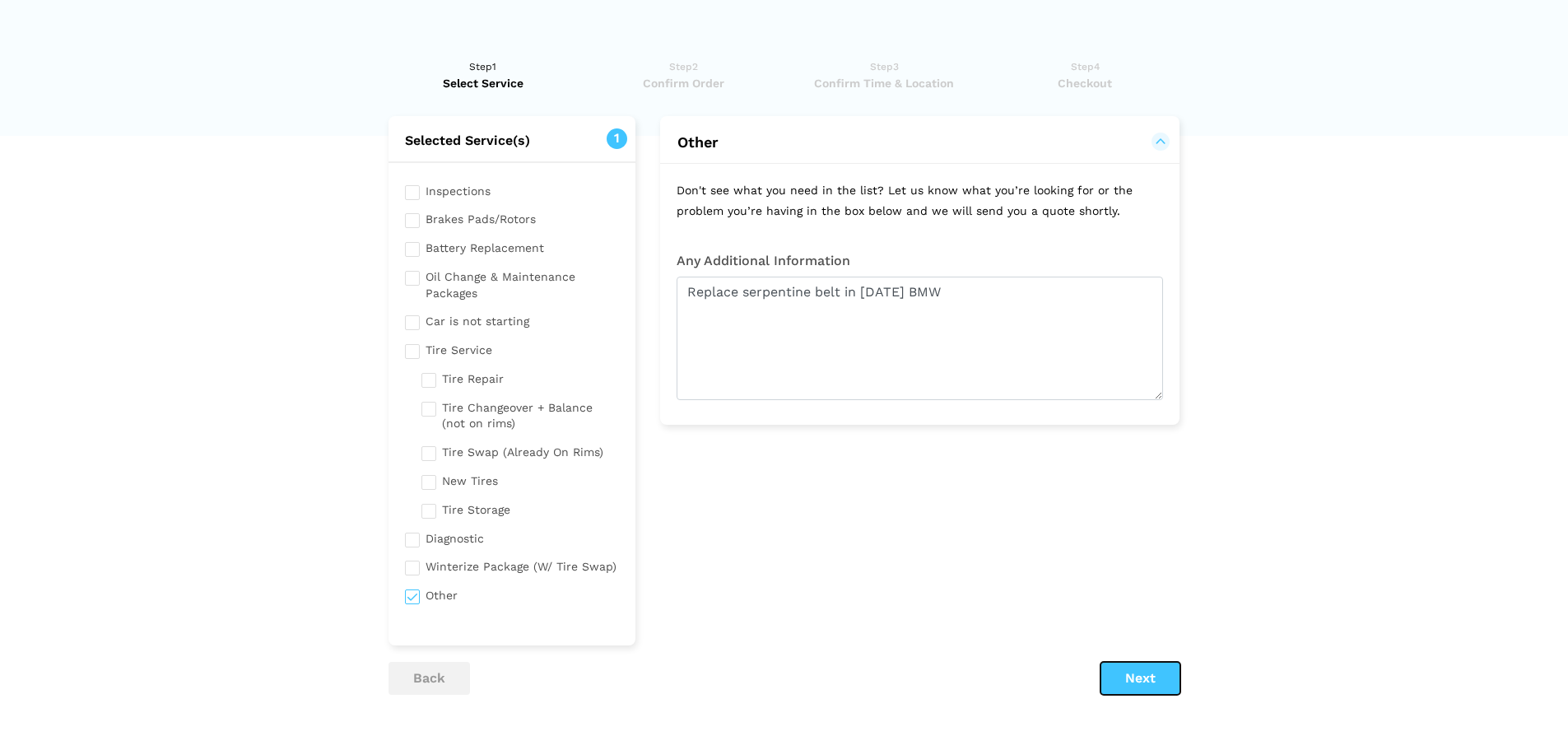
click at [1151, 679] on button "Next" at bounding box center [1141, 678] width 80 height 33
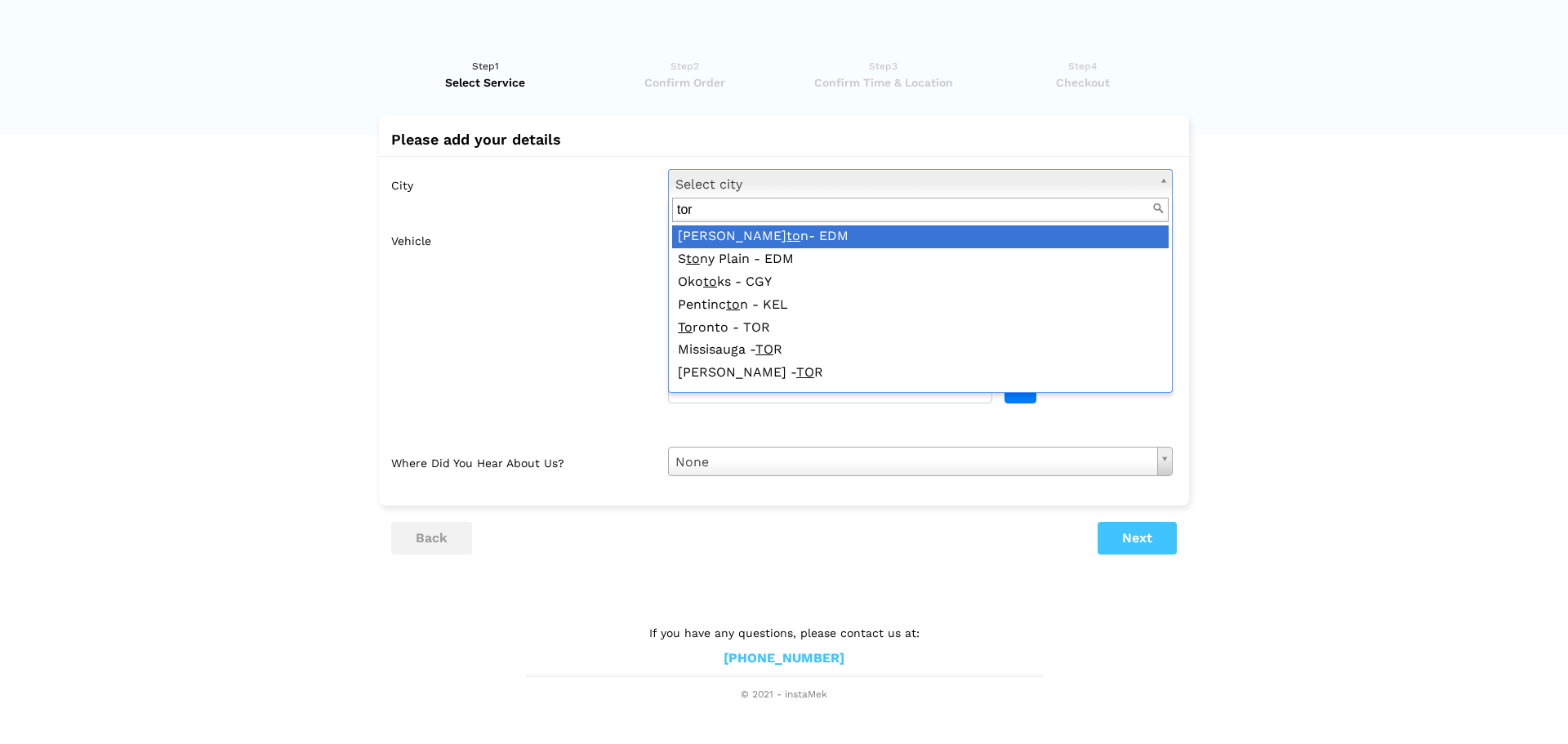
type input "toro"
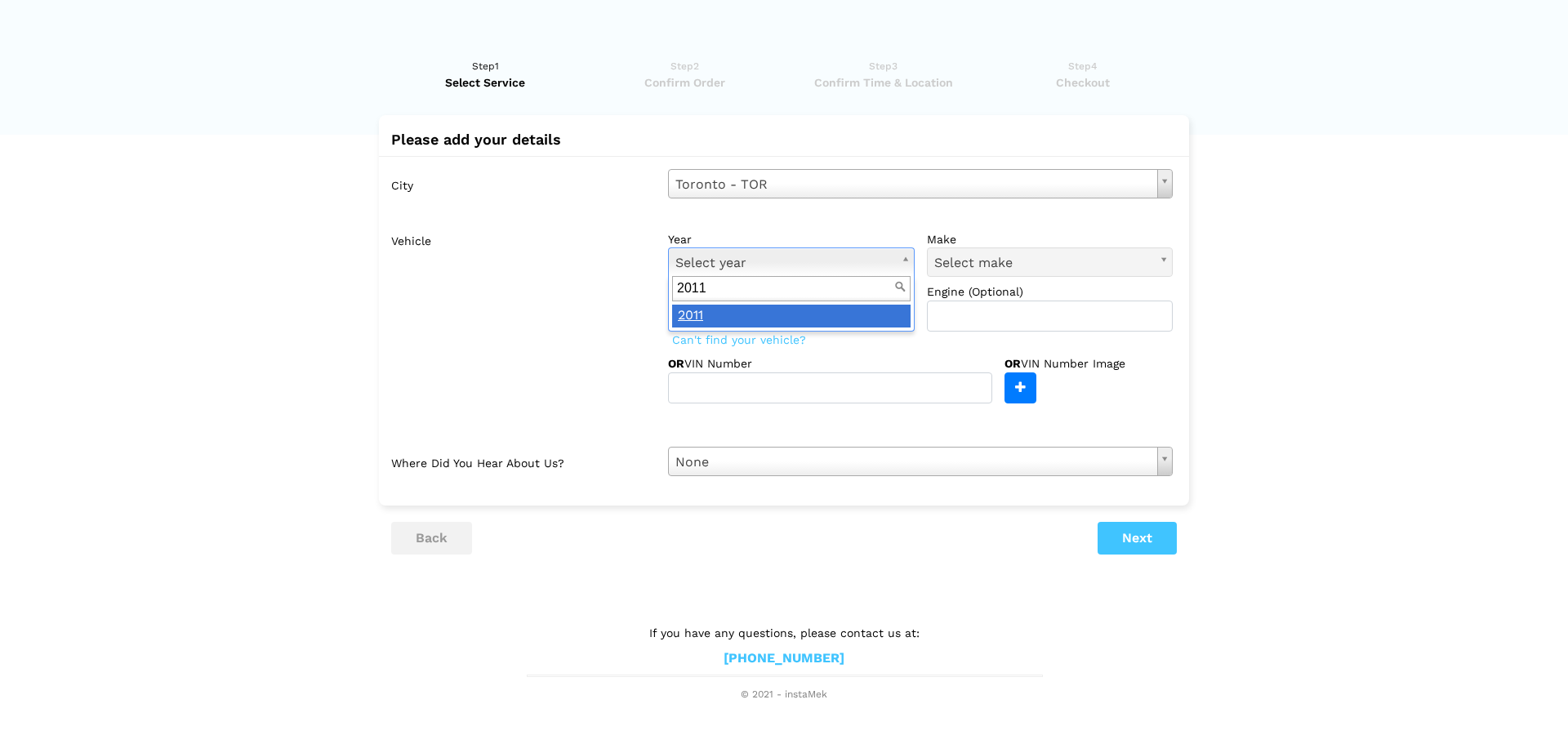
type input "2011"
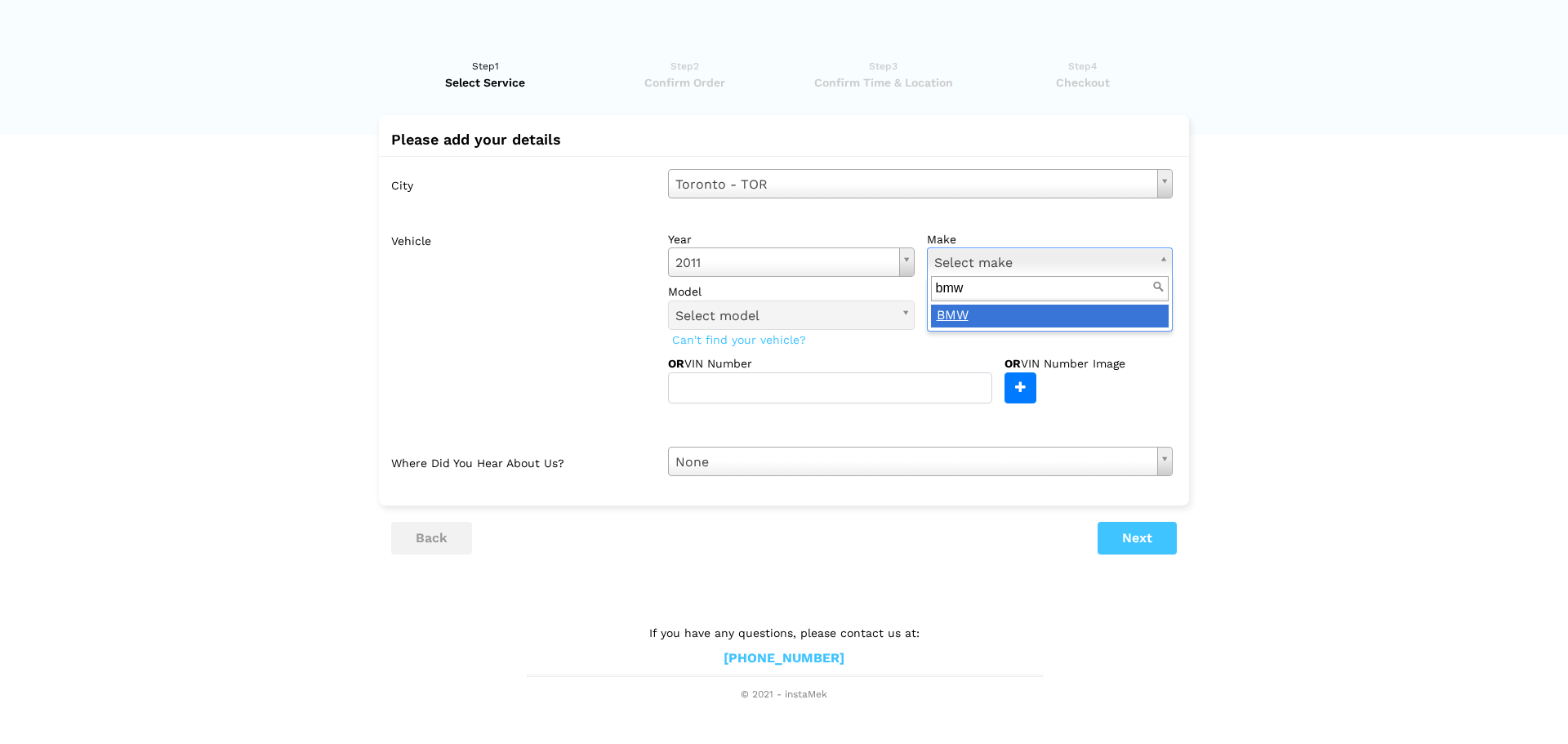
type input "bmw"
click at [815, 299] on label "model" at bounding box center [791, 291] width 247 height 16
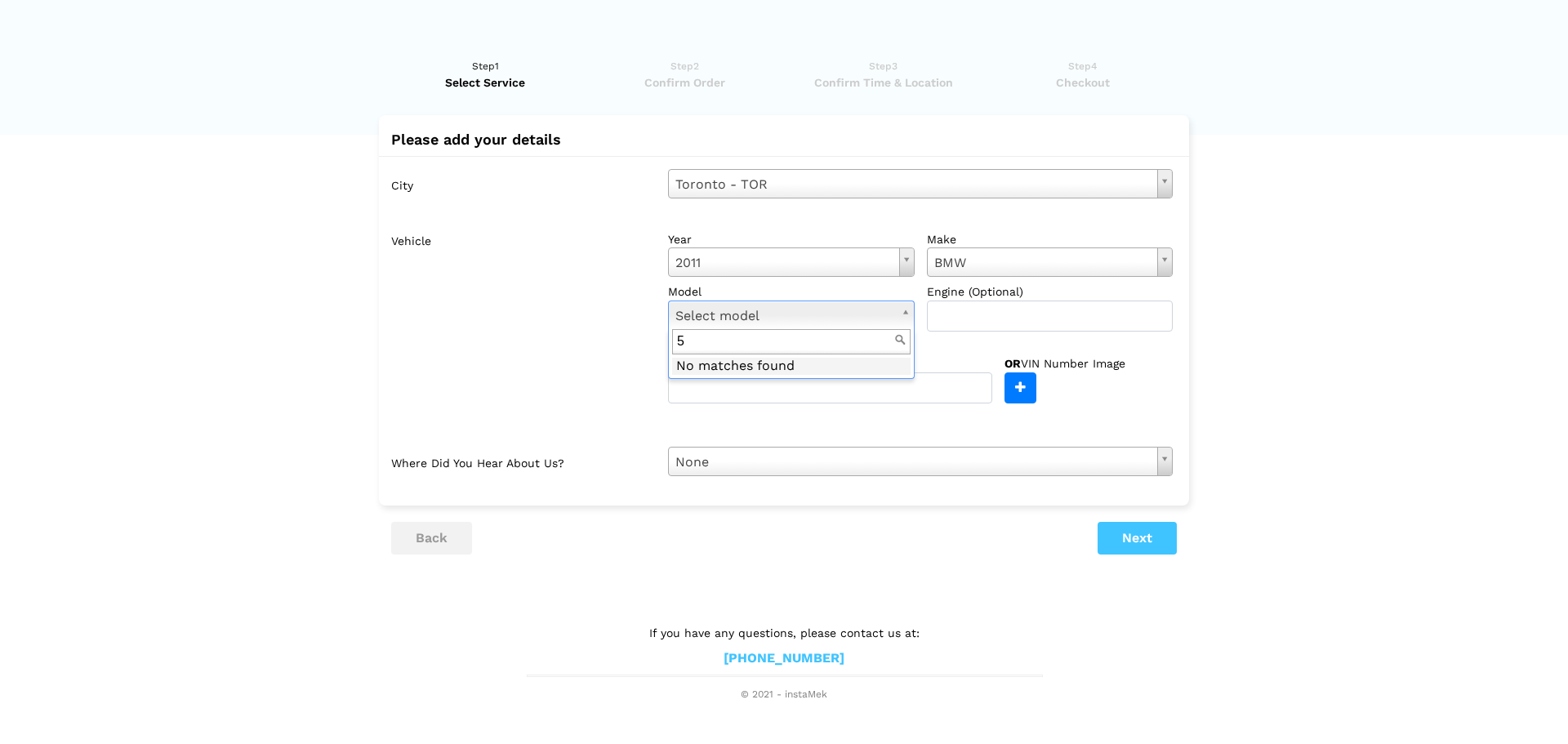
type input "5"
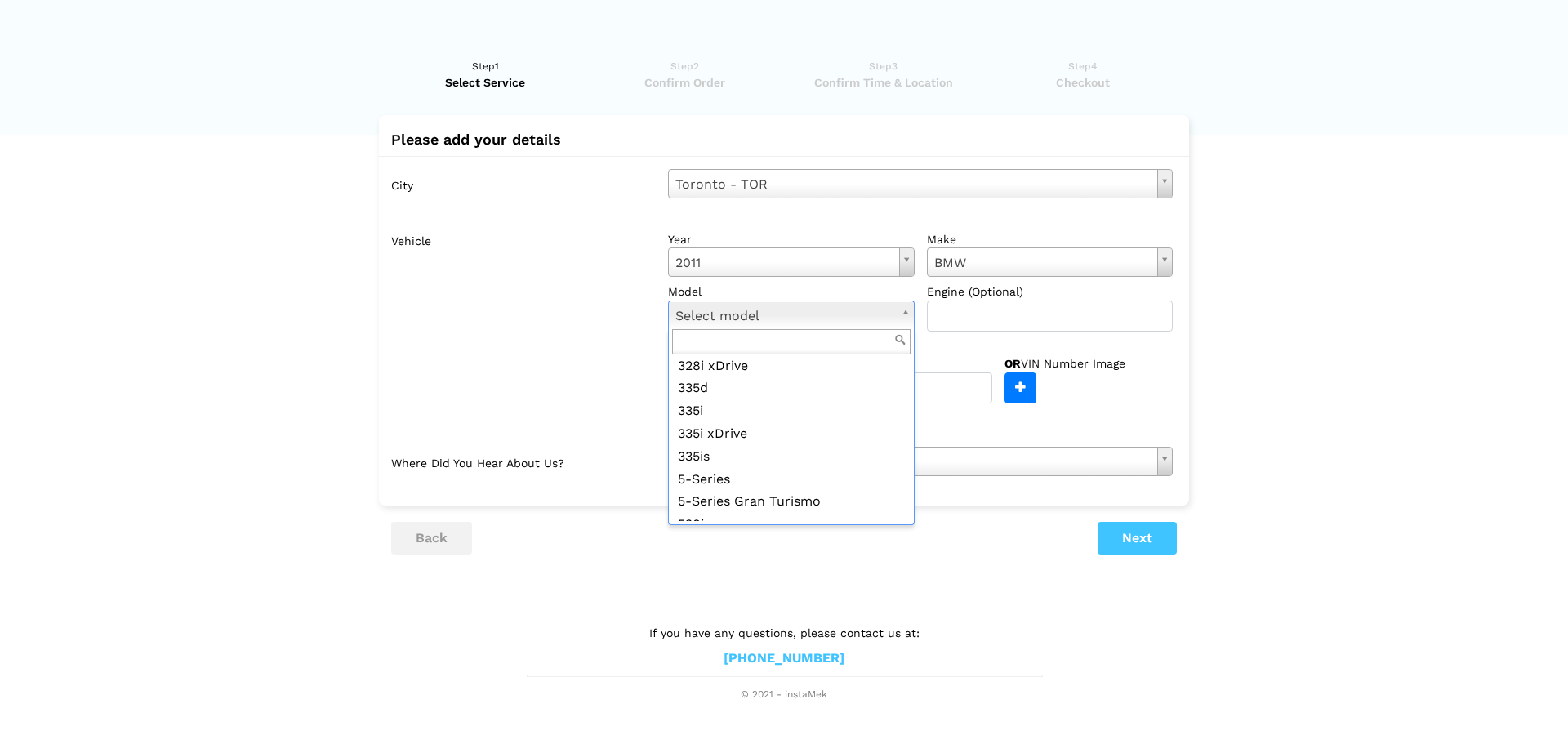
scroll to position [326, 0]
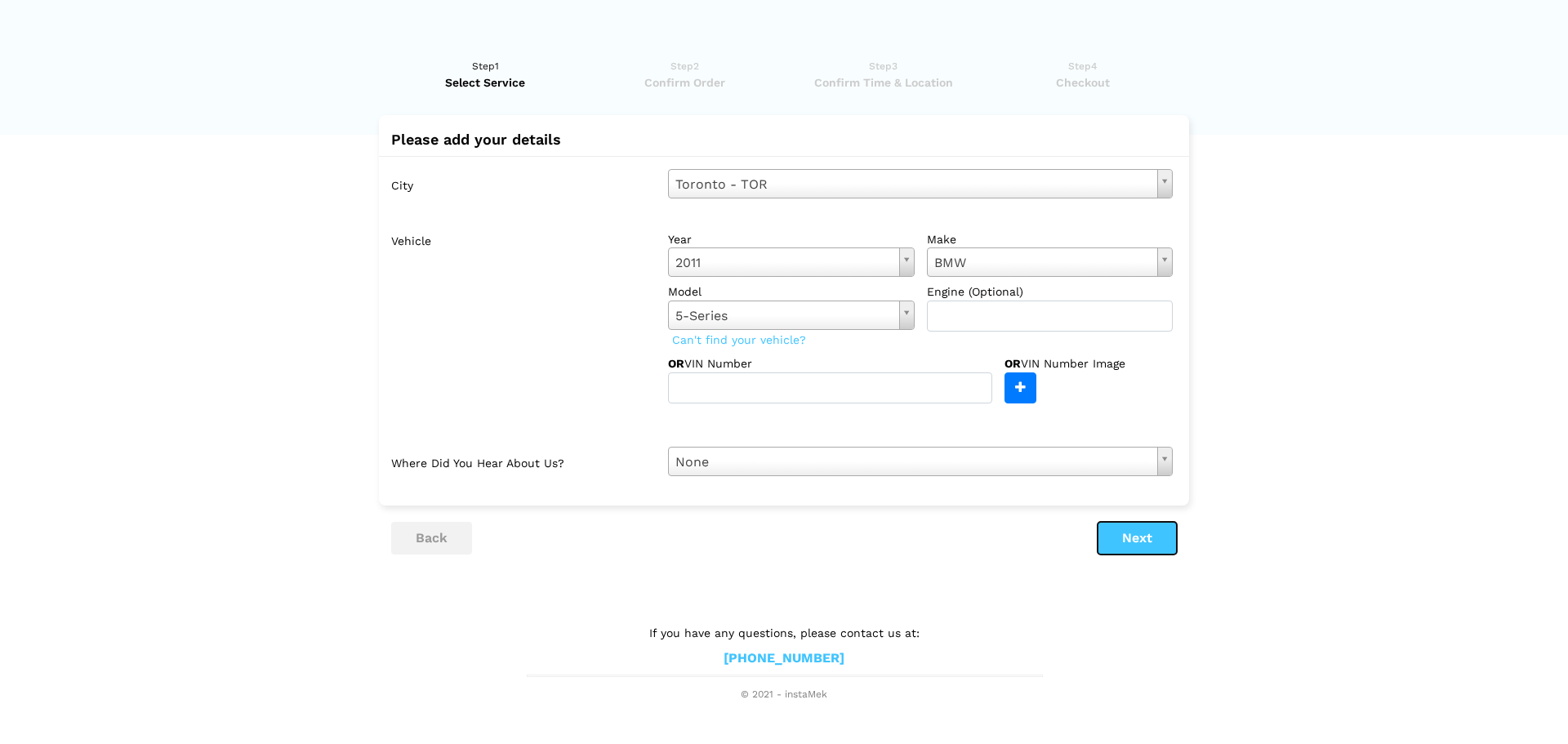
click at [1134, 542] on button "Next" at bounding box center [1138, 538] width 79 height 33
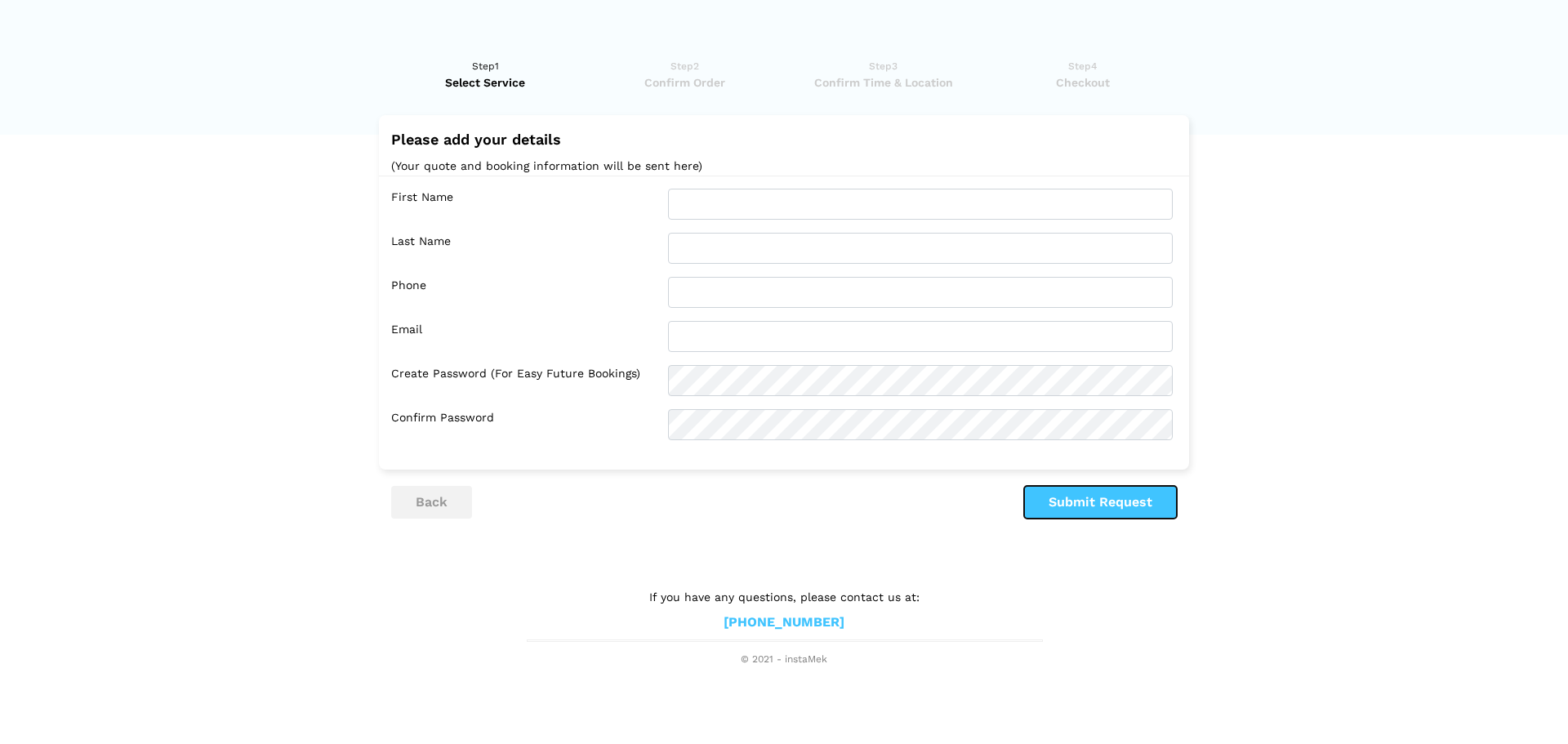
click at [1128, 509] on button "Submit Request" at bounding box center [1101, 502] width 153 height 33
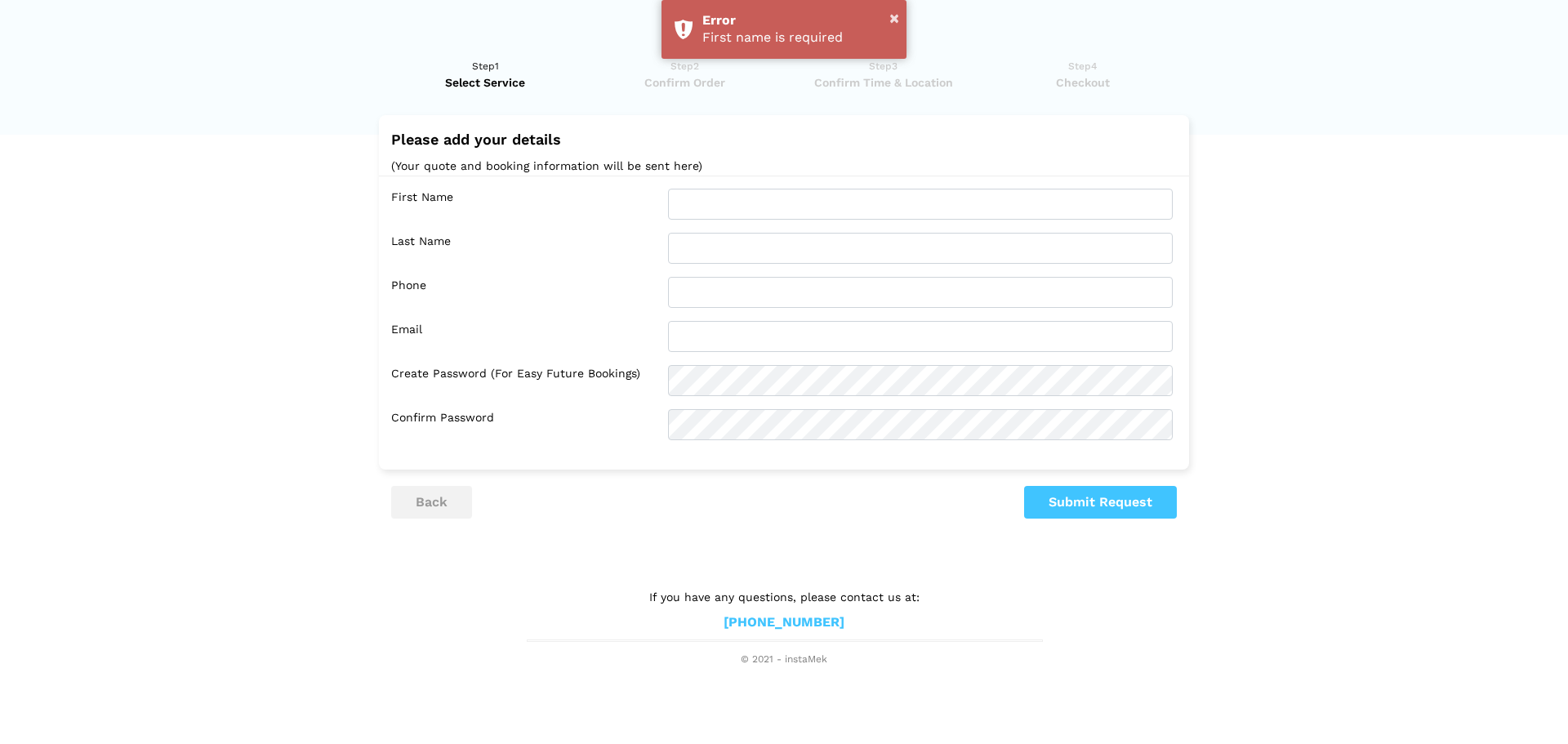
click at [1281, 488] on lik "Have you used instaMek service before? No, I am a new customer Yes, I am a retu…" at bounding box center [784, 355] width 1568 height 626
click at [897, 17] on button "×" at bounding box center [895, 18] width 9 height 21
